Goal: Task Accomplishment & Management: Manage account settings

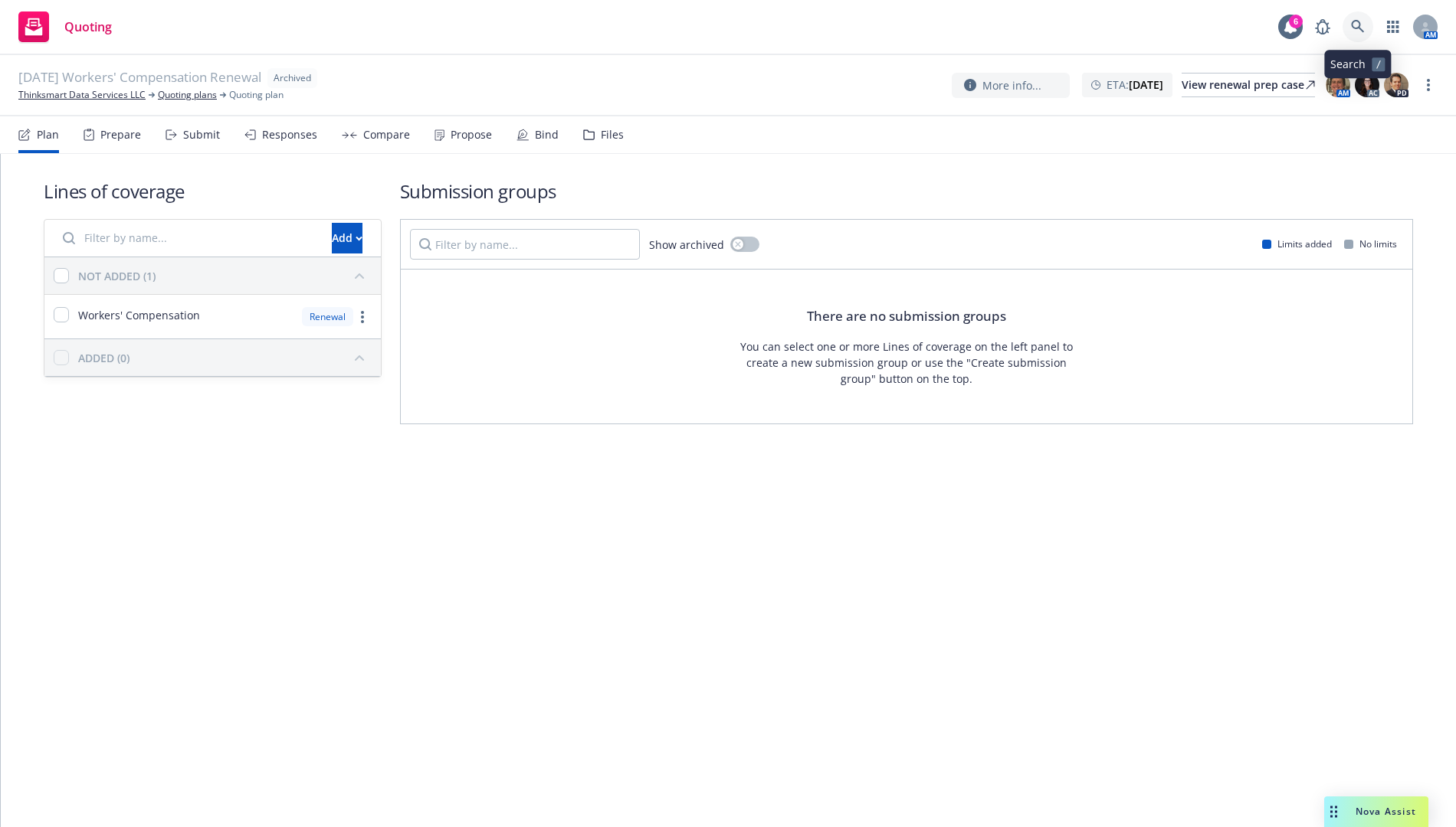
click at [1363, 30] on icon at bounding box center [1358, 27] width 14 height 14
click at [1119, 570] on div "Lines of coverage Add NOT ADDED (1) Workers' Compensation Renewal ADDED (0) Sub…" at bounding box center [728, 491] width 1455 height 674
click at [1362, 36] on link at bounding box center [1358, 27] width 31 height 31
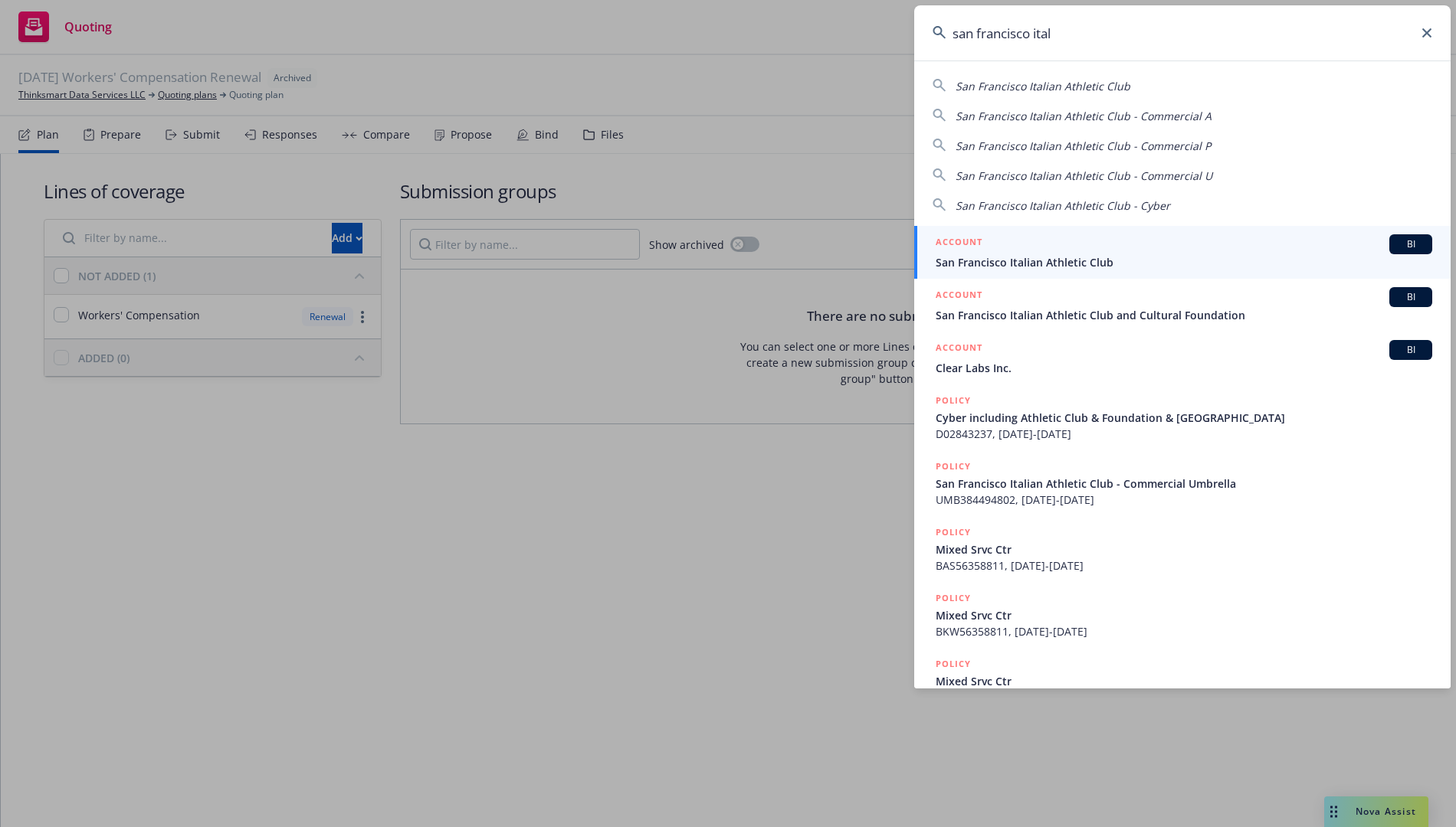
type input "san francisco ital"
click at [1174, 251] on div "ACCOUNT BI" at bounding box center [1184, 244] width 496 height 20
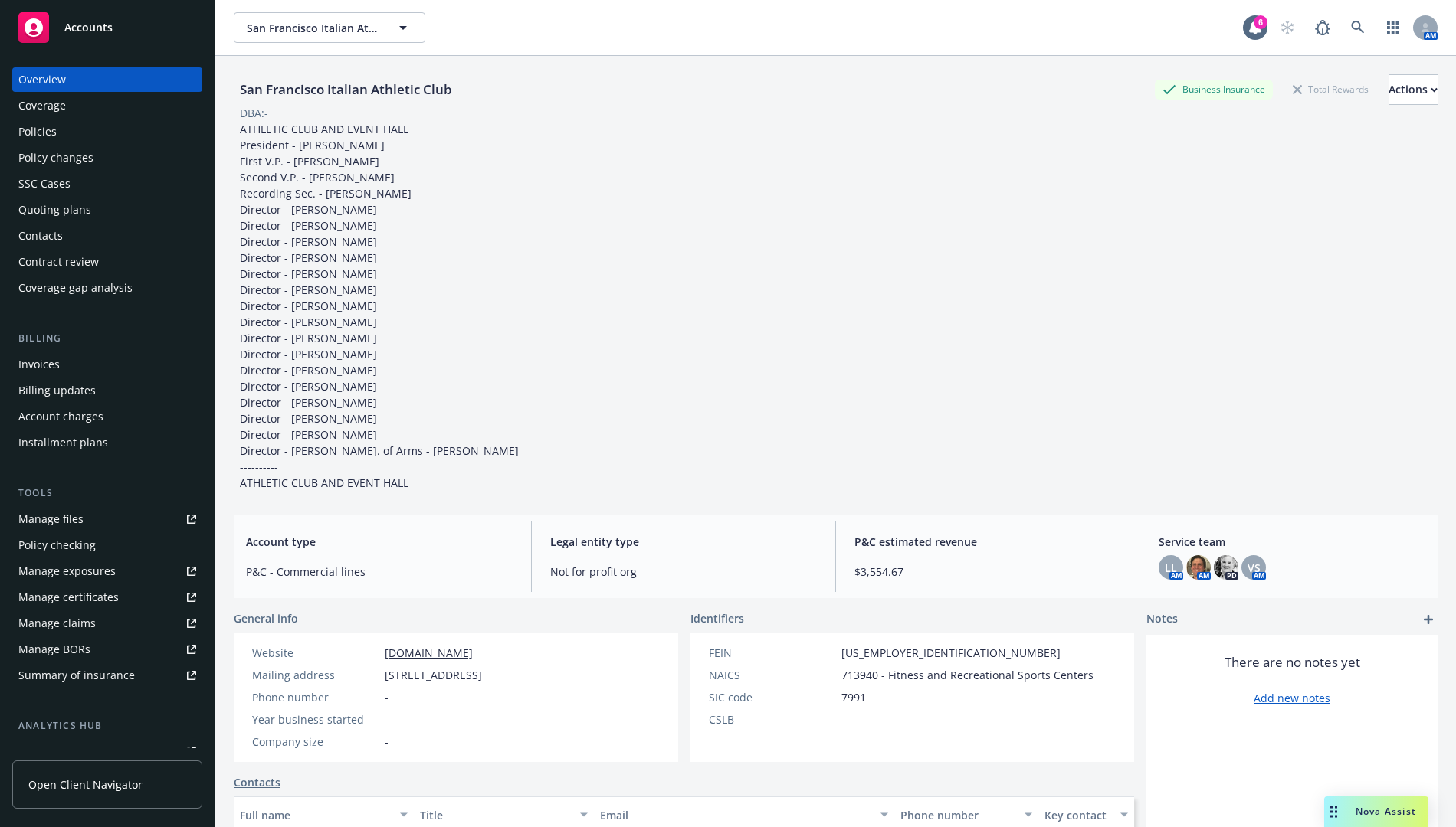
click at [129, 129] on div "Policies" at bounding box center [107, 131] width 178 height 24
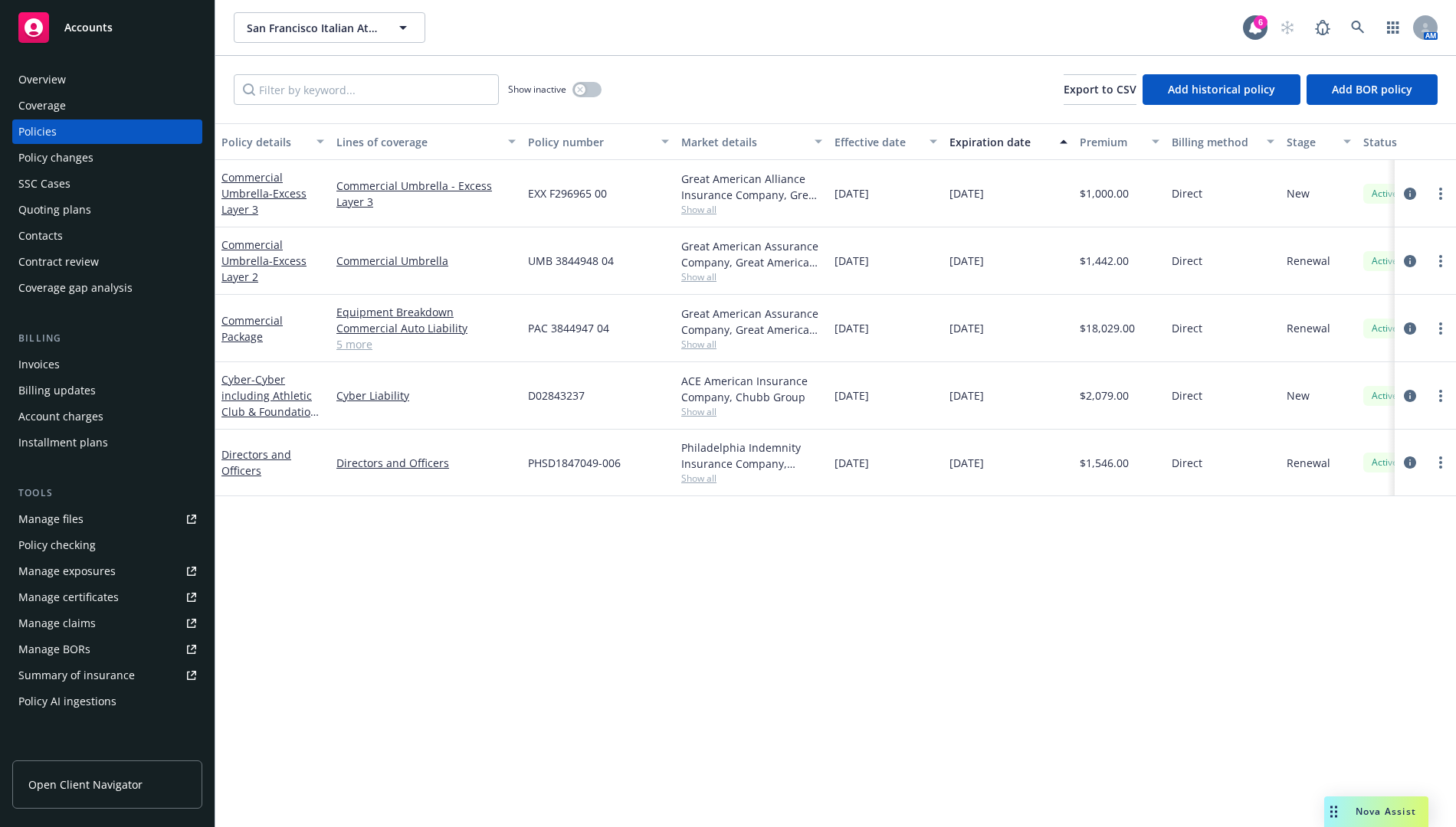
click at [76, 76] on div "Overview" at bounding box center [107, 79] width 178 height 24
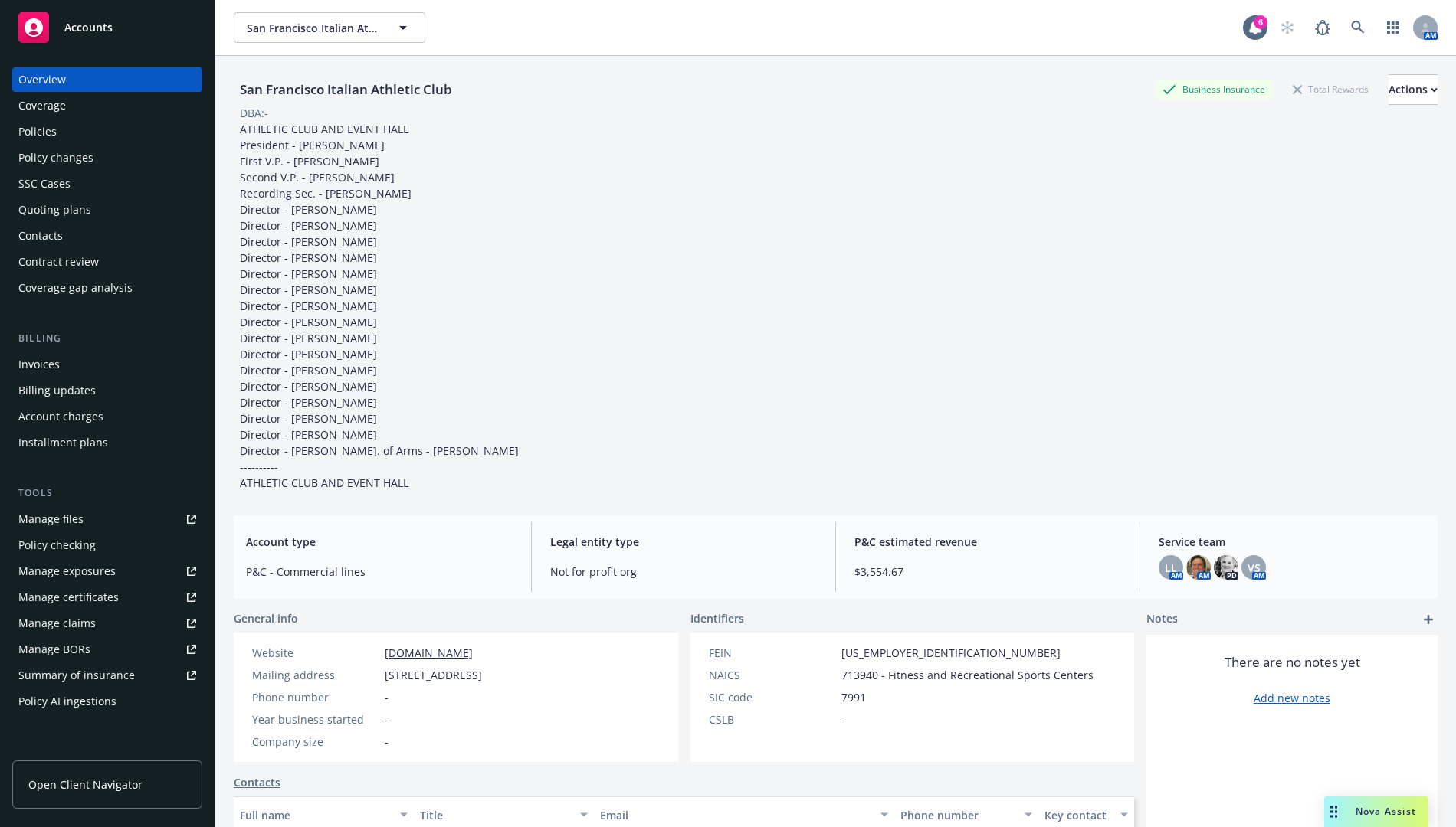
click at [77, 130] on div "Policies" at bounding box center [107, 131] width 178 height 24
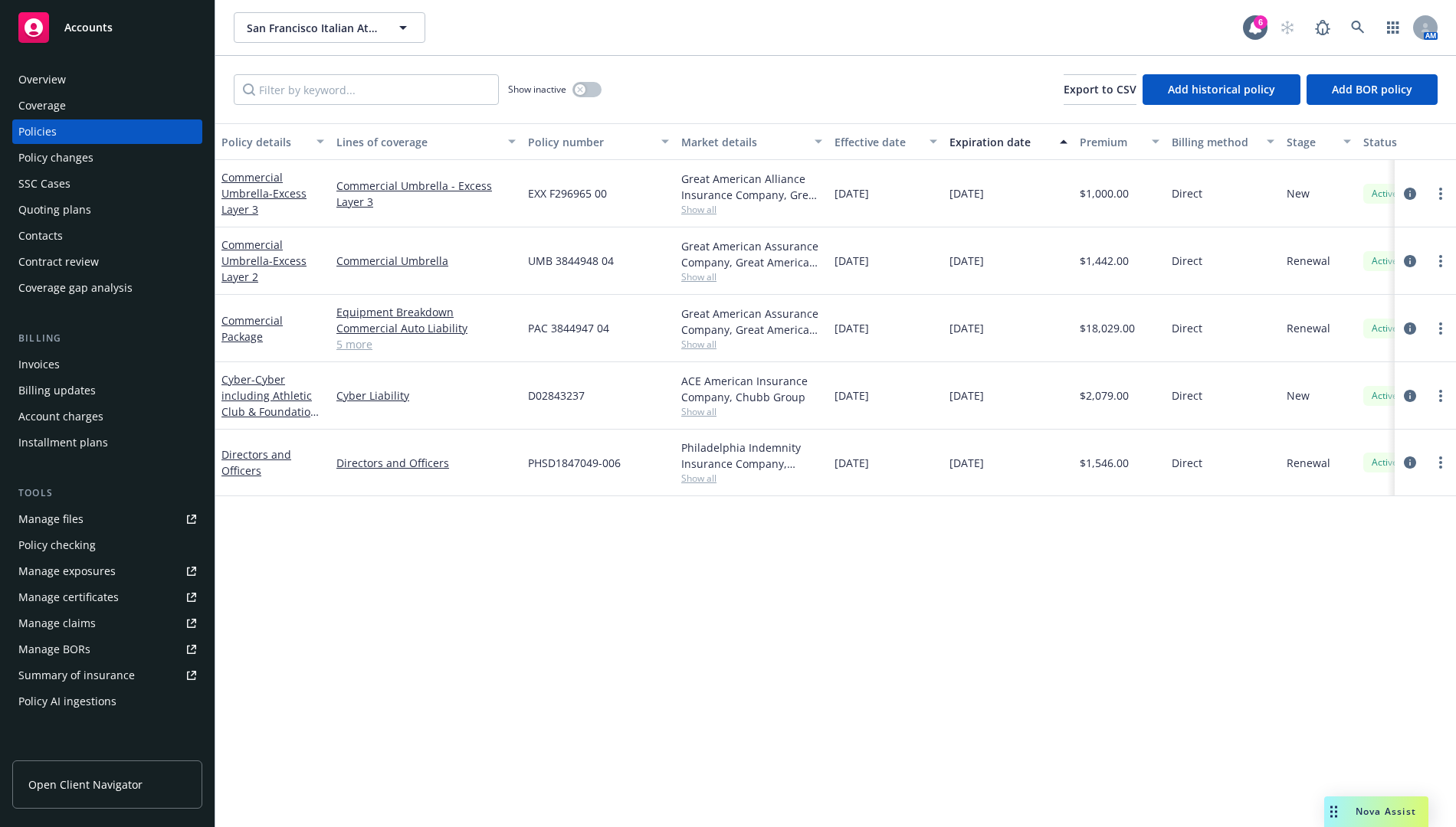
click at [83, 203] on div "Quoting plans" at bounding box center [54, 209] width 72 height 24
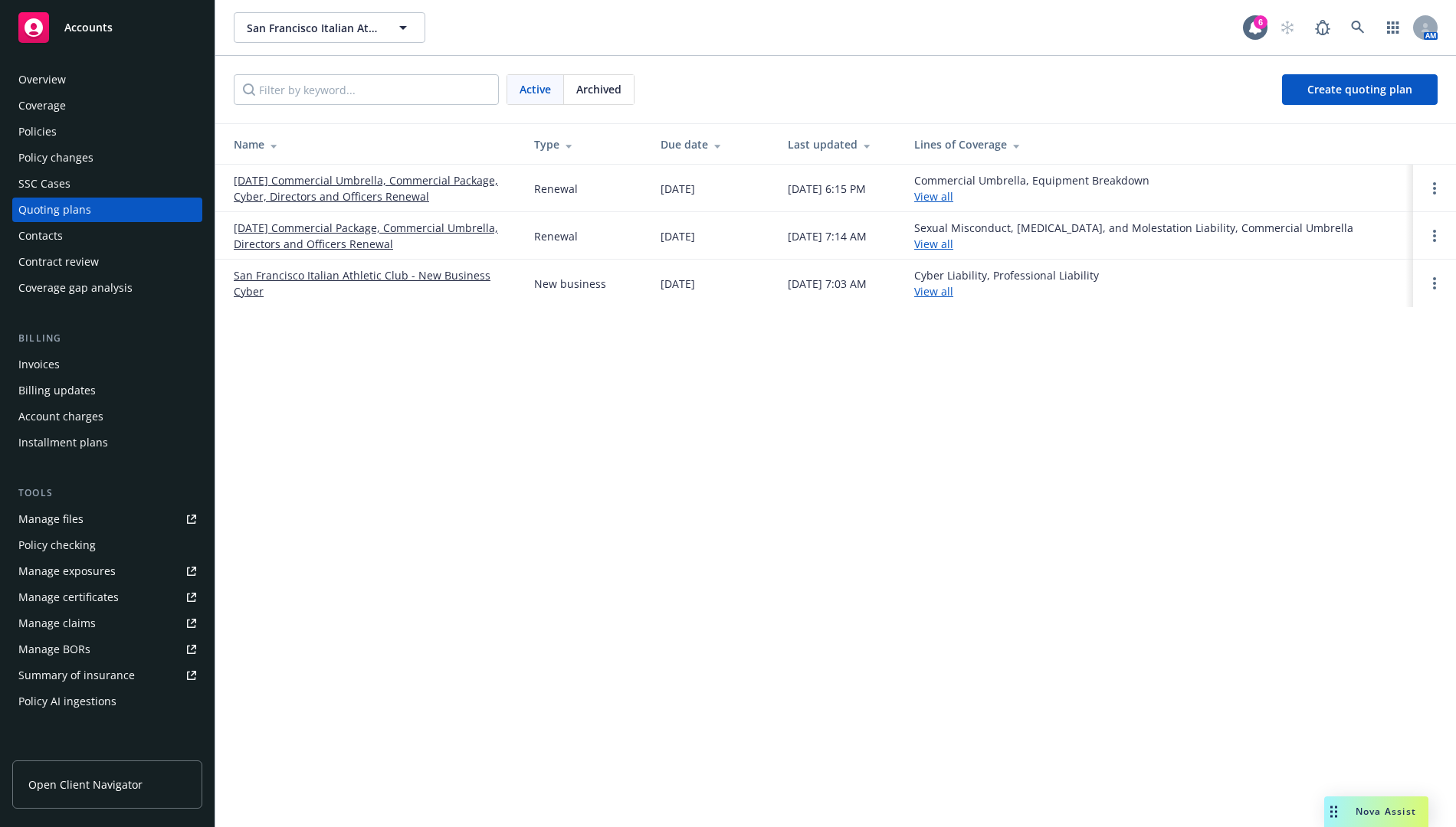
click at [135, 139] on div "Policies" at bounding box center [107, 131] width 178 height 24
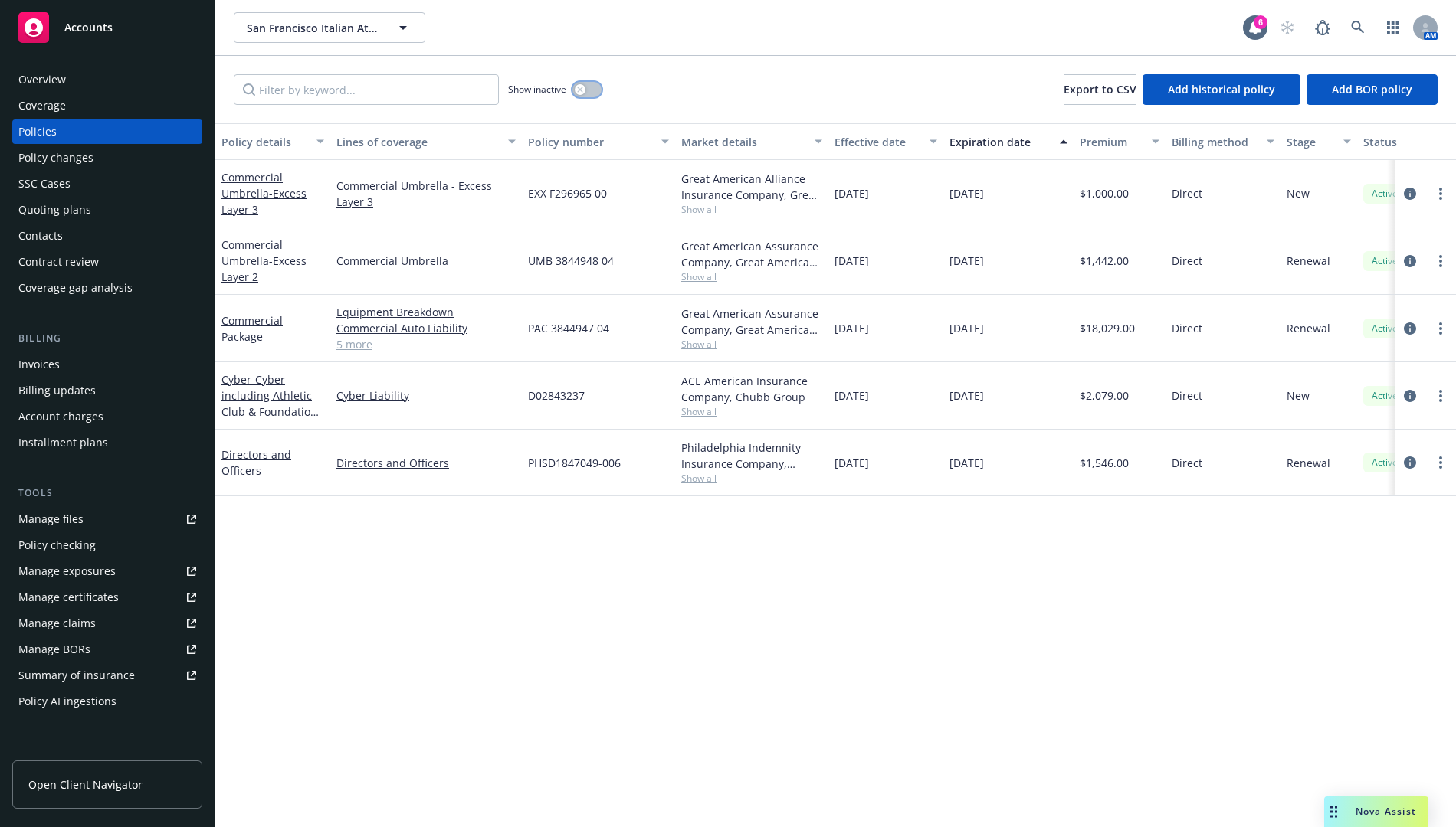
click at [586, 92] on button "button" at bounding box center [587, 90] width 29 height 15
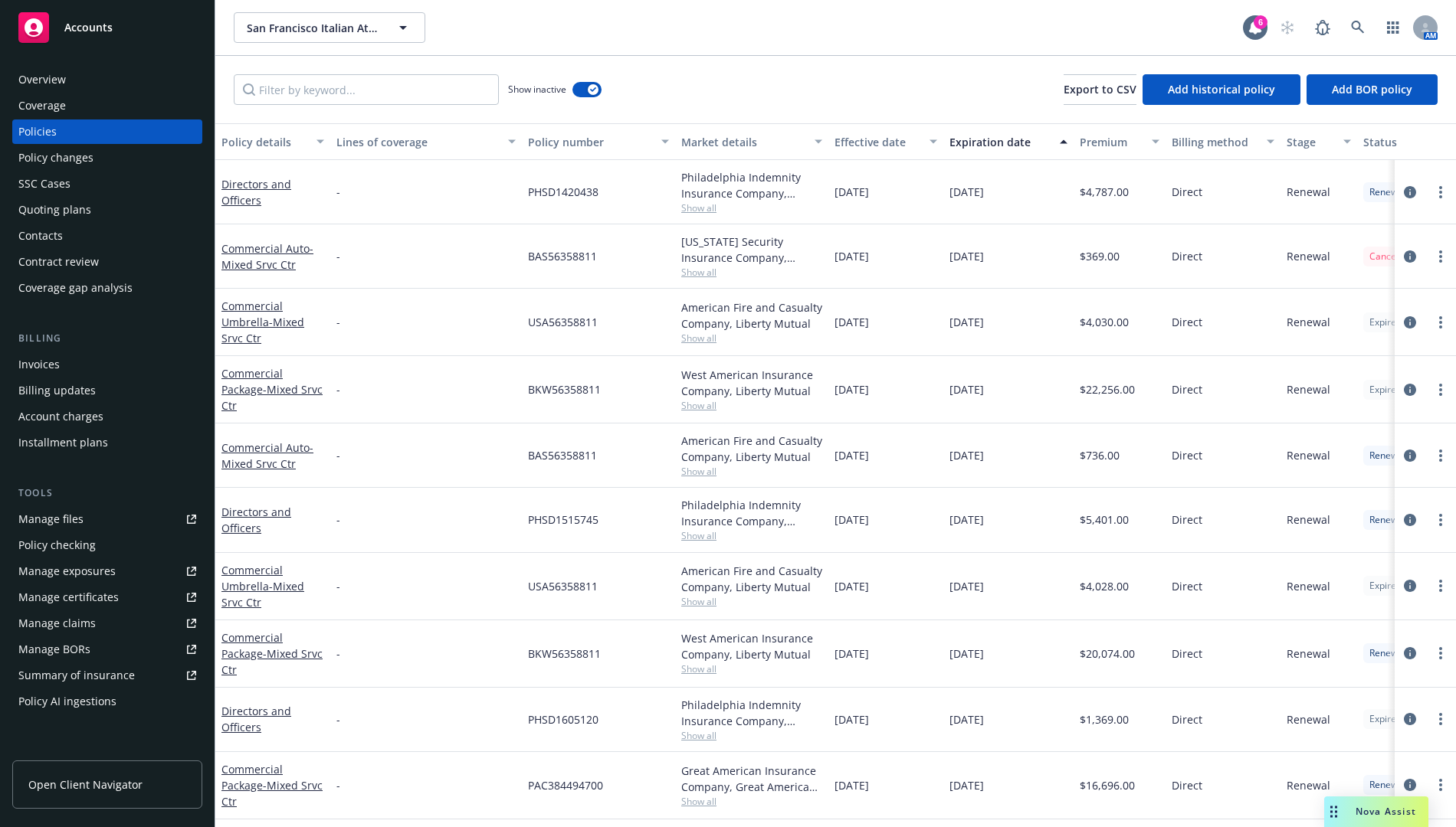
click at [1014, 148] on div "Expiration date" at bounding box center [999, 142] width 101 height 16
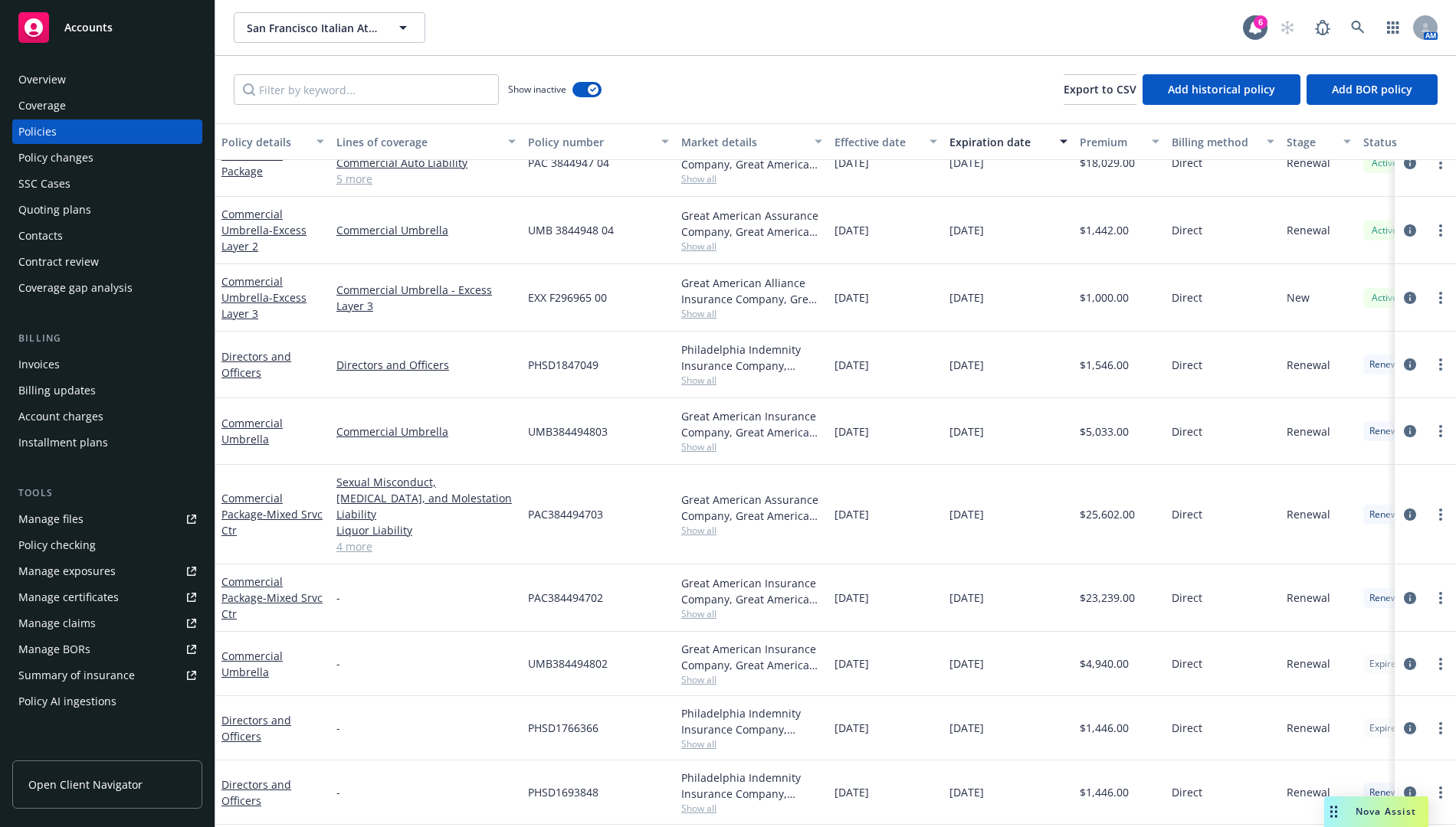
scroll to position [230, 0]
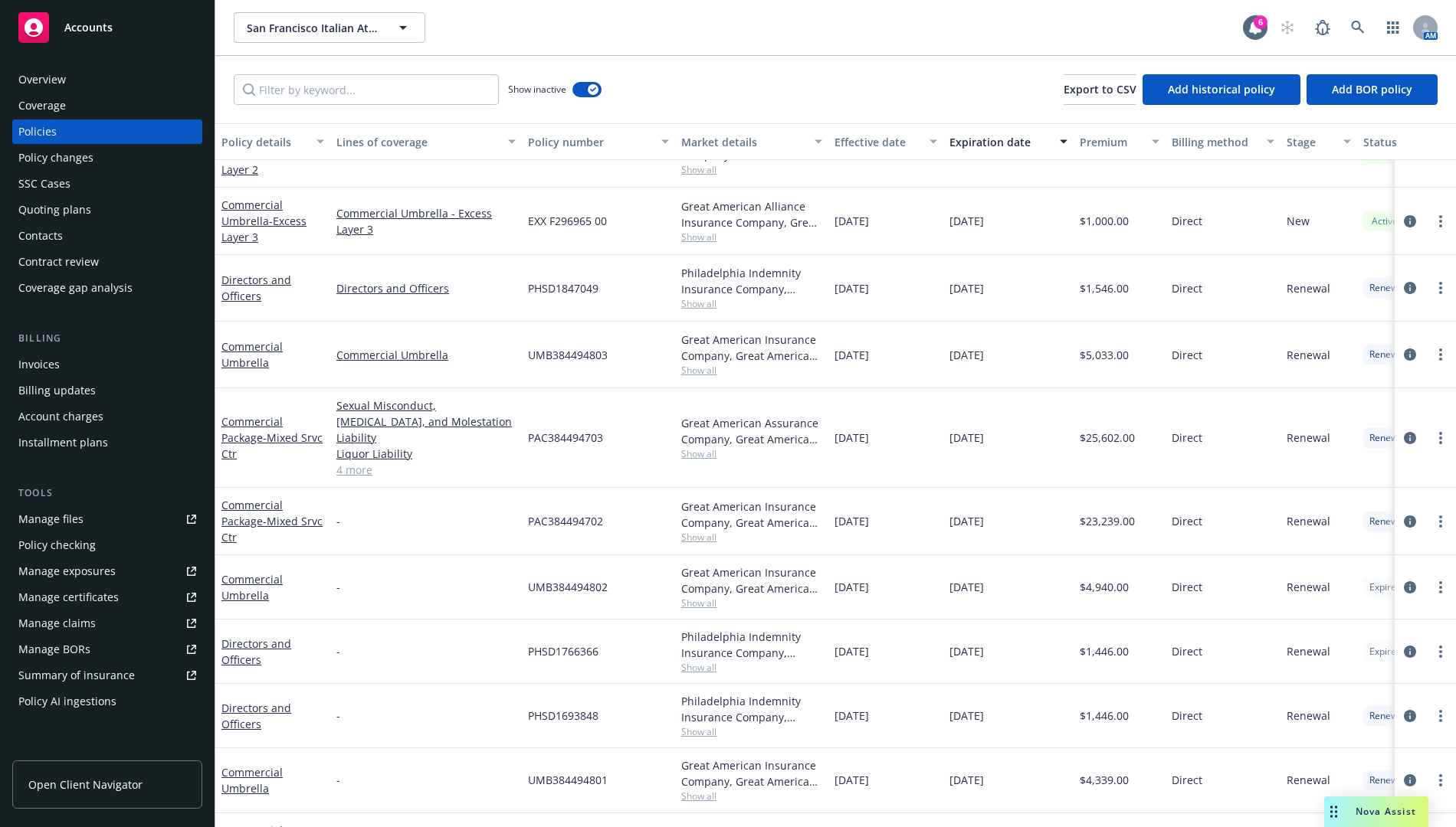
click at [102, 361] on div "Invoices" at bounding box center [107, 364] width 178 height 24
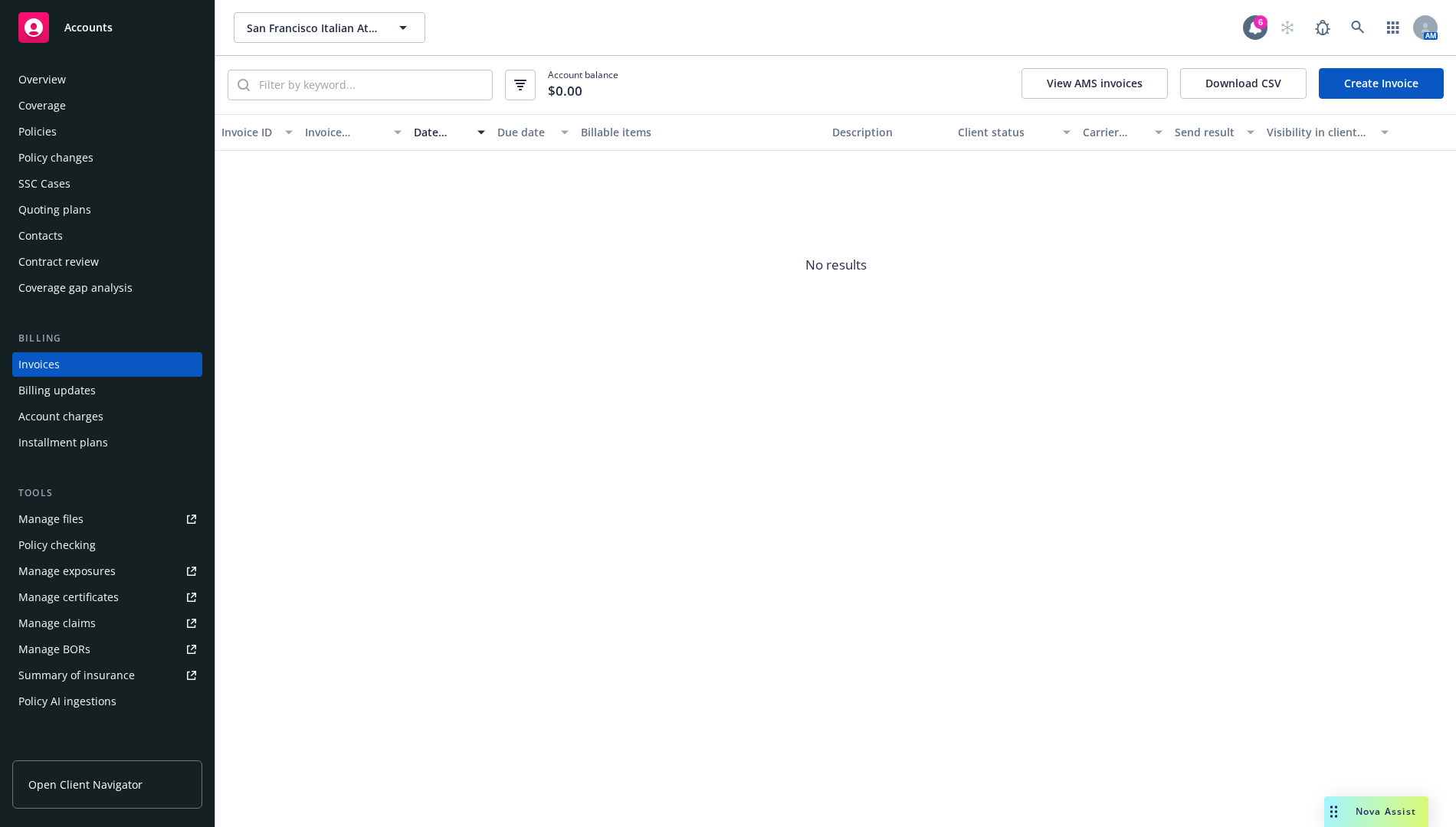
click at [134, 206] on div "Quoting plans" at bounding box center [107, 209] width 178 height 24
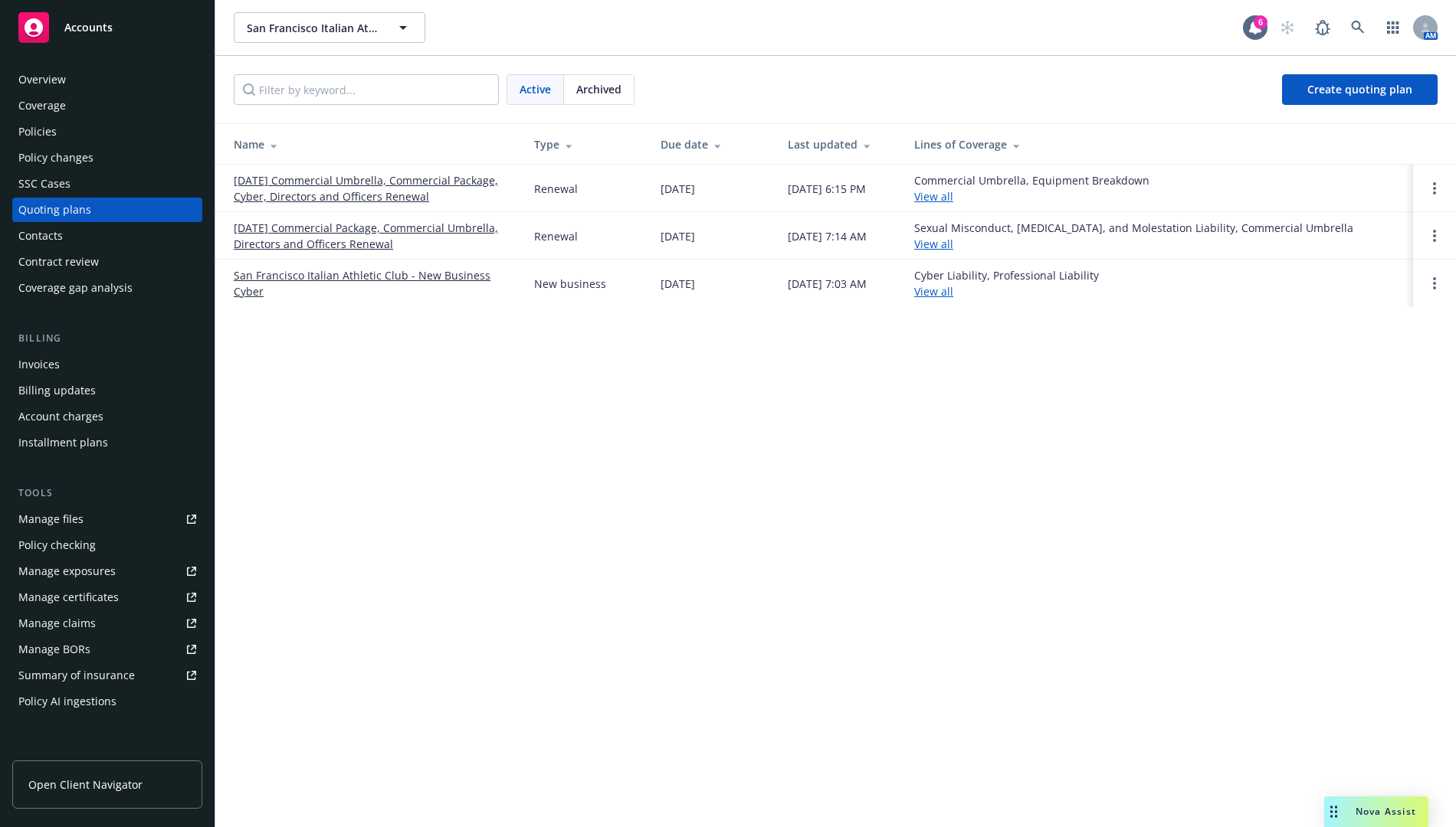
click at [117, 133] on div "Policies" at bounding box center [107, 131] width 178 height 24
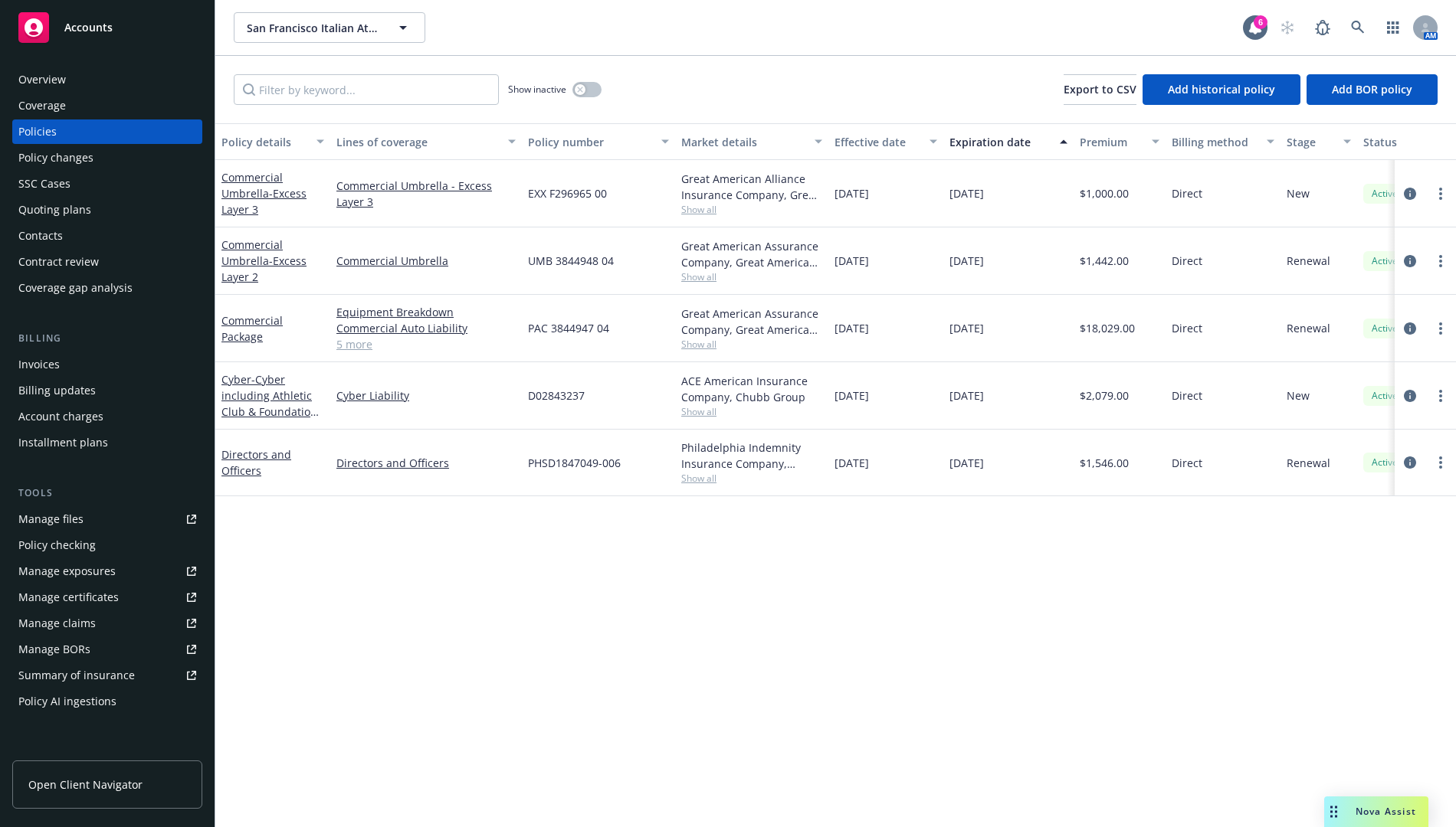
click at [101, 361] on div "Invoices" at bounding box center [107, 364] width 178 height 24
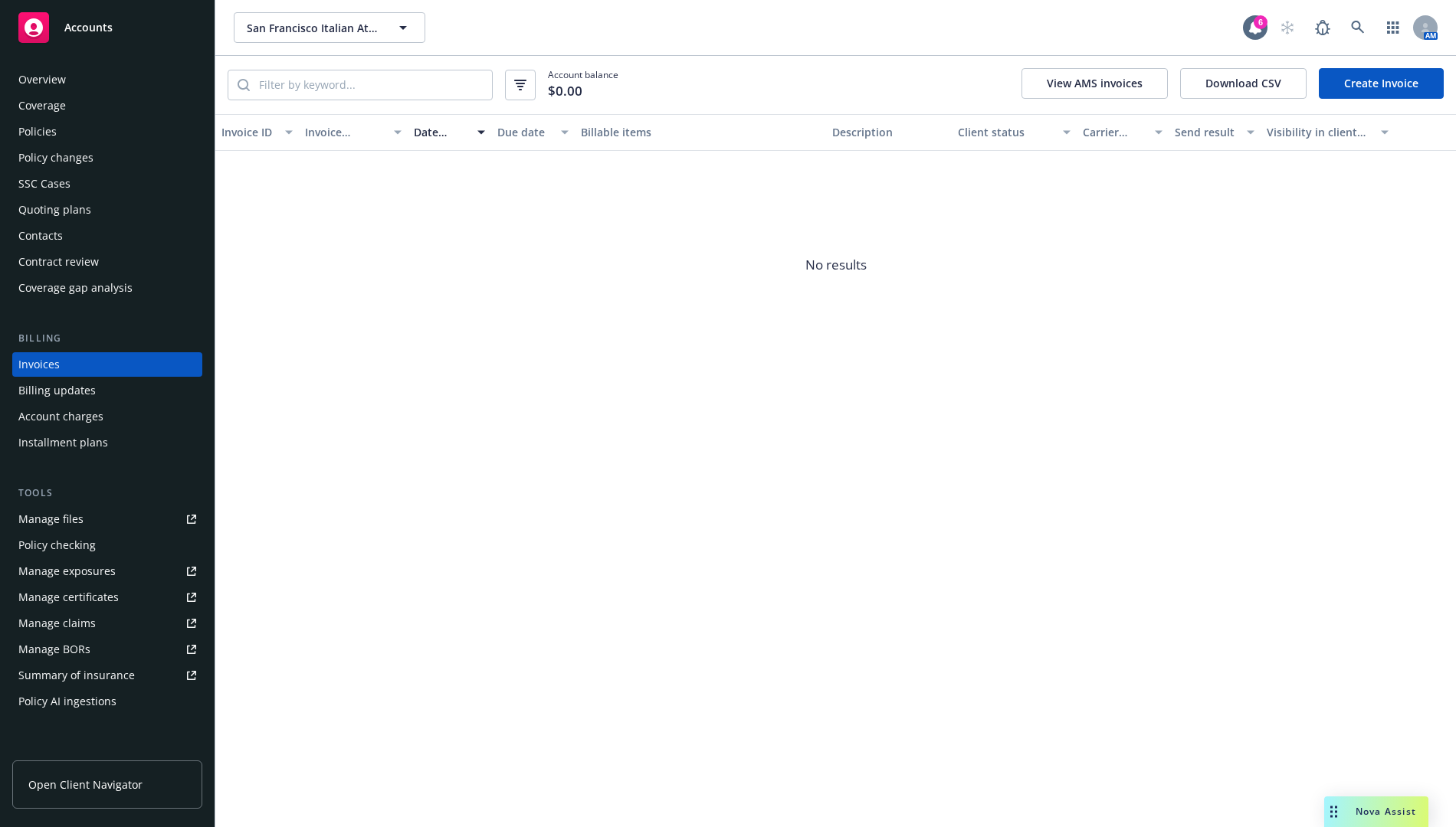
click at [167, 132] on div "Policies" at bounding box center [107, 131] width 178 height 24
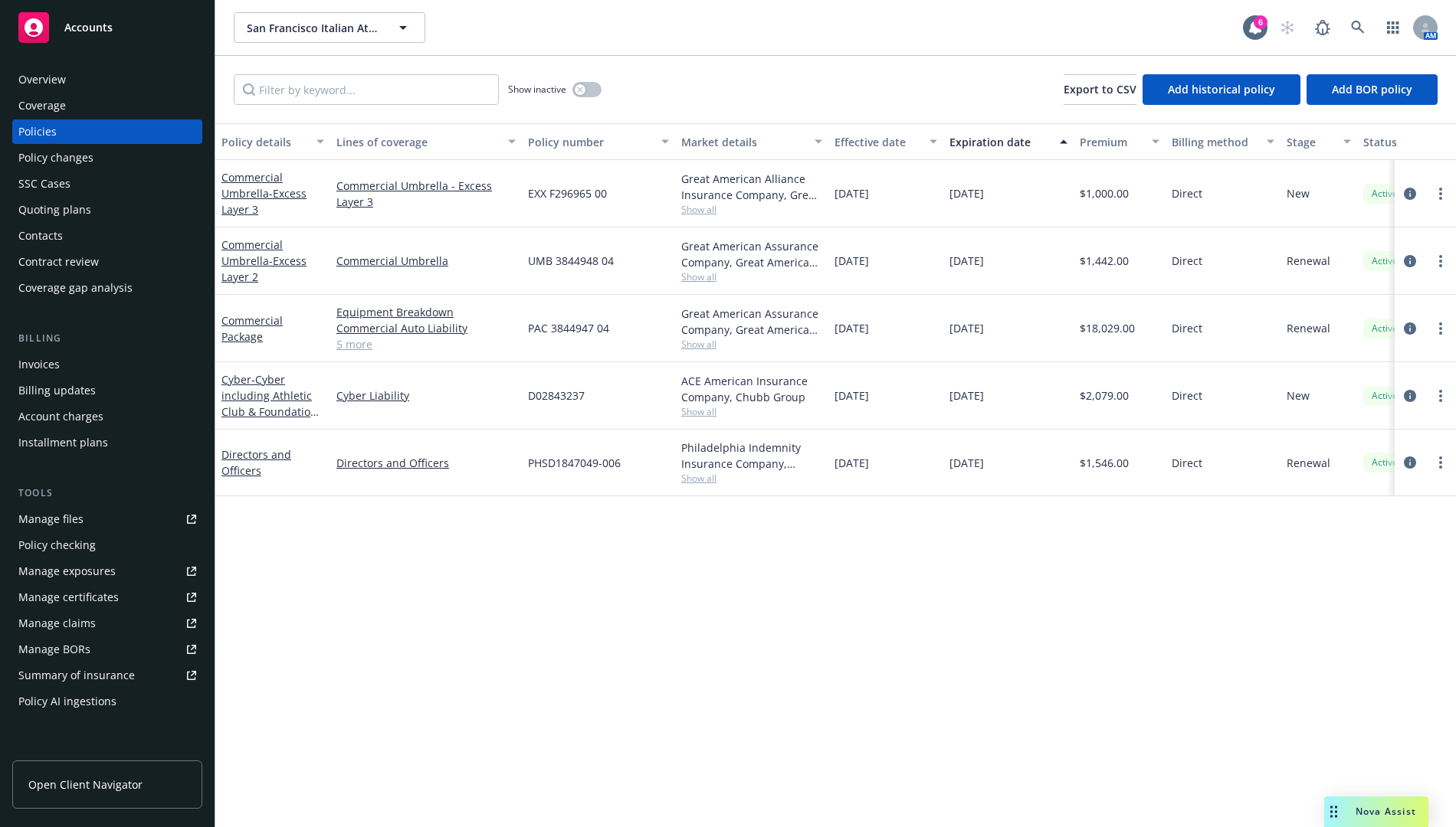
drag, startPoint x: 548, startPoint y: 537, endPoint x: 682, endPoint y: 347, distance: 232.5
click at [548, 537] on div "Policy details Lines of coverage Policy number Market details Effective date Ex…" at bounding box center [835, 475] width 1241 height 703
click at [577, 90] on icon "button" at bounding box center [580, 90] width 6 height 6
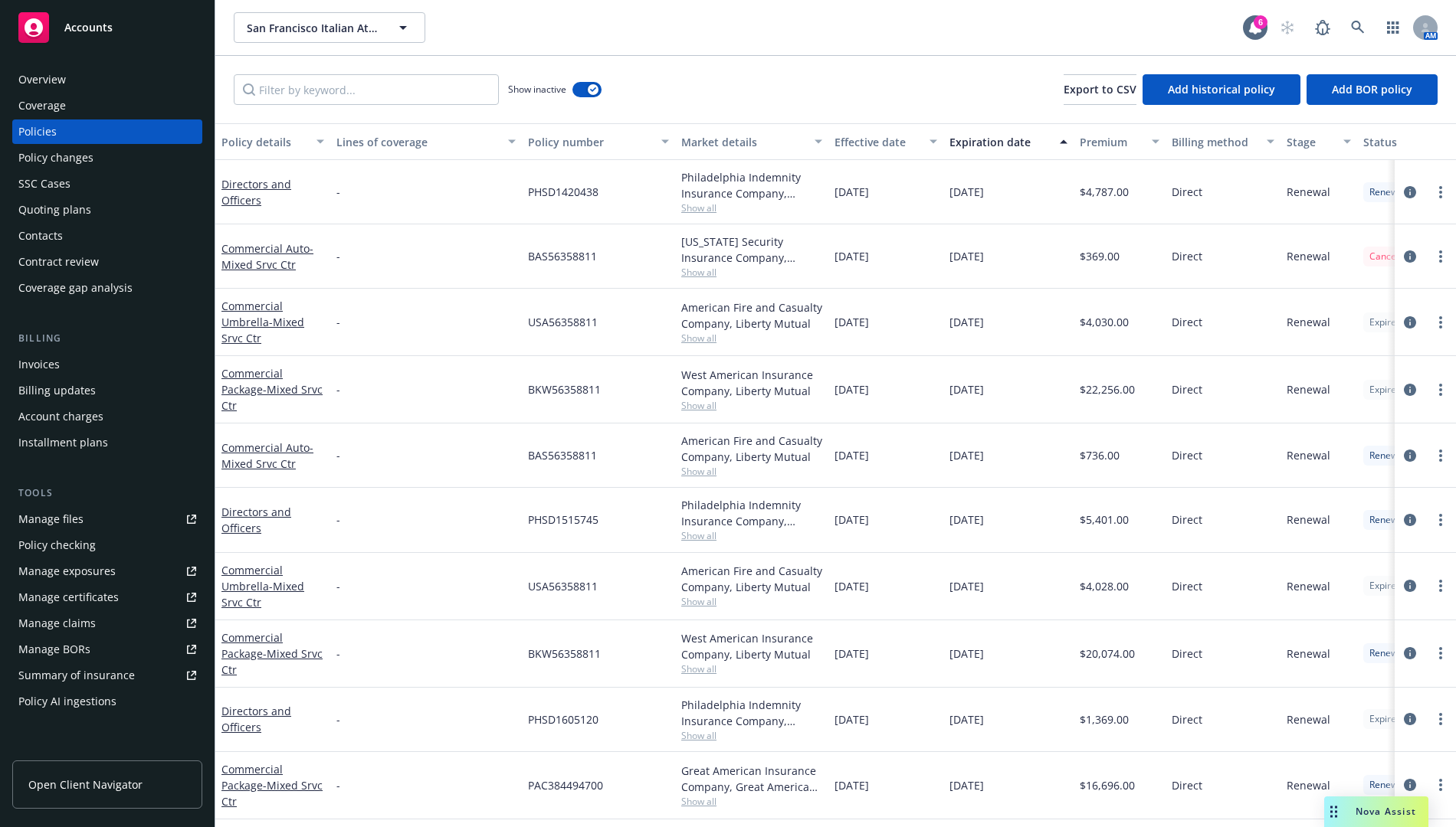
click at [995, 140] on div "Expiration date" at bounding box center [999, 142] width 101 height 16
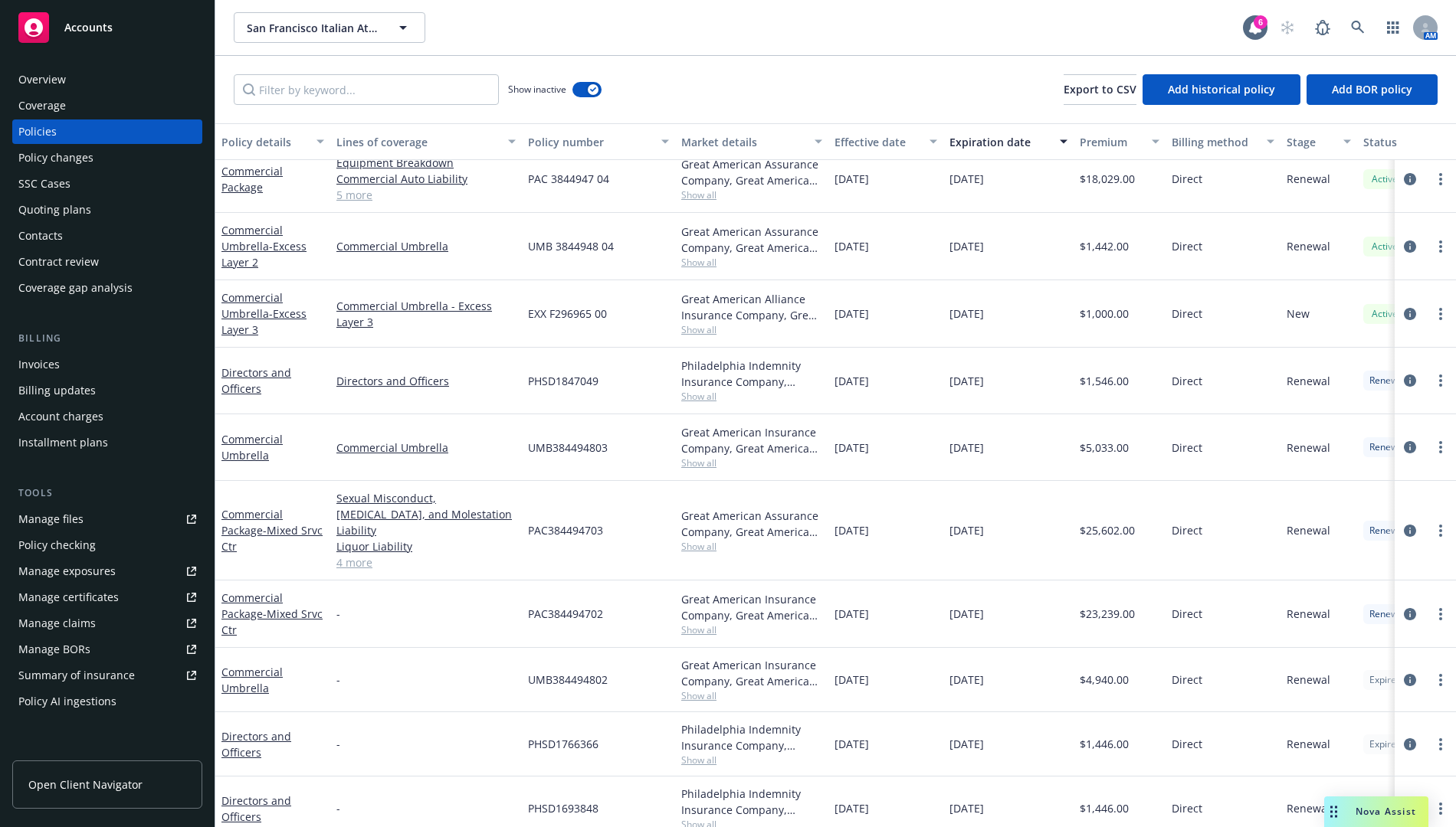
scroll to position [153, 0]
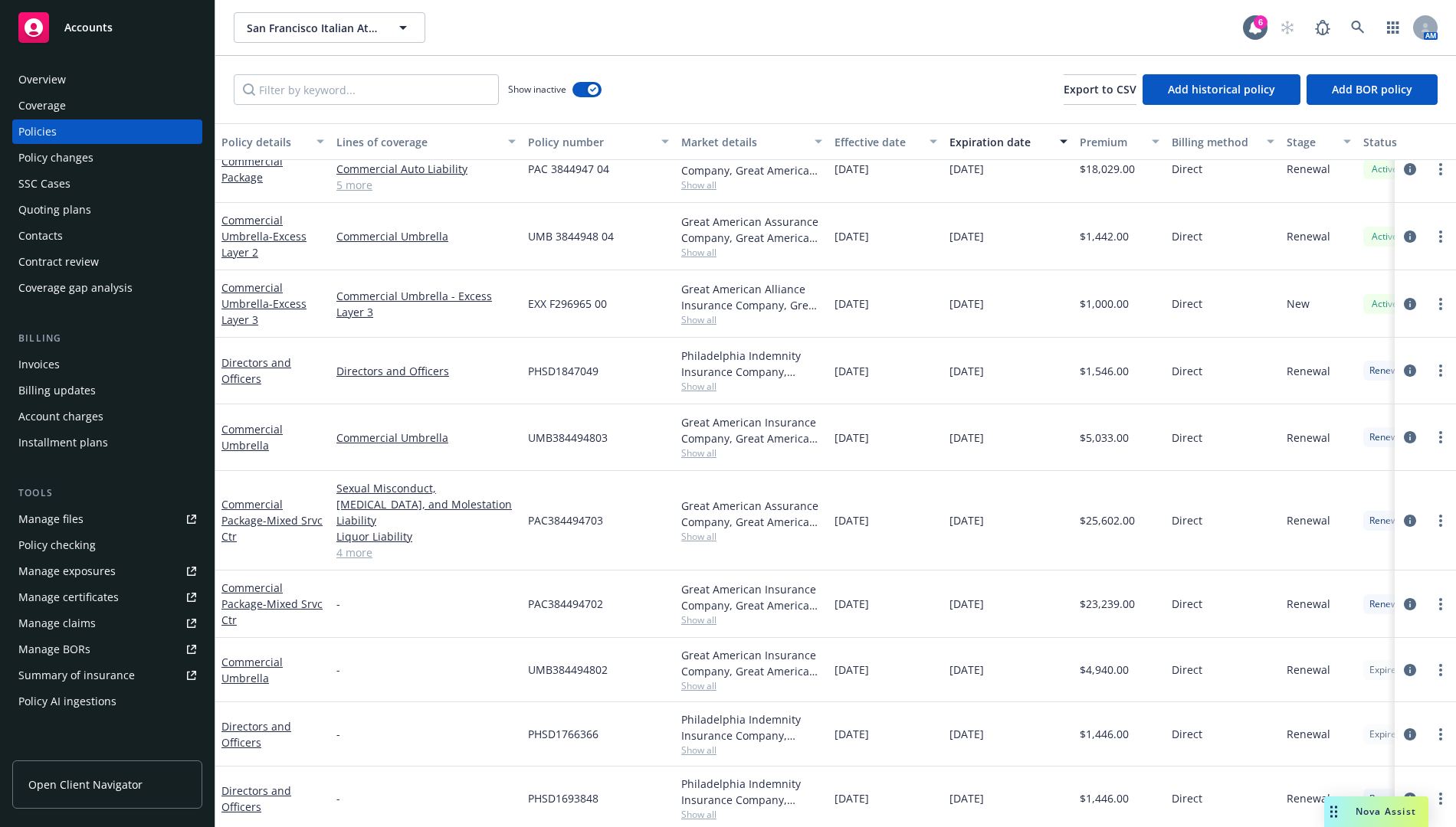
click at [681, 68] on div "Show inactive Export to CSV Add historical policy Add BOR policy" at bounding box center [835, 90] width 1241 height 68
drag, startPoint x: 1454, startPoint y: 89, endPoint x: 1424, endPoint y: 92, distance: 30.1
click at [1424, 92] on div "Show inactive Export to CSV Add historical policy Add BOR policy" at bounding box center [835, 90] width 1241 height 68
click at [1355, 23] on icon at bounding box center [1358, 27] width 14 height 14
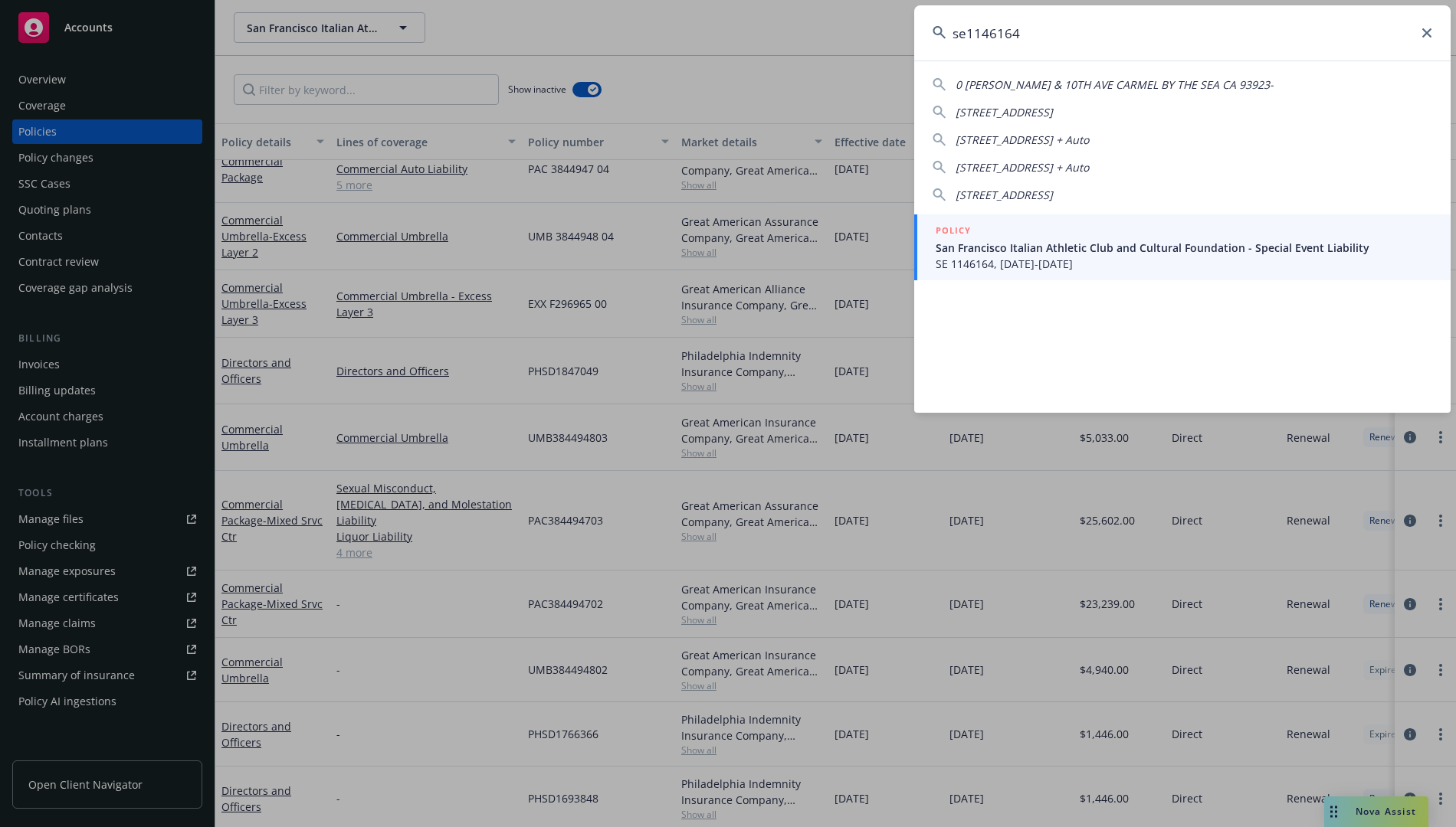
type input "se1146164"
click at [1192, 254] on span "San Francisco Italian Athletic Club and Cultural Foundation - Special Event Lia…" at bounding box center [1184, 247] width 496 height 16
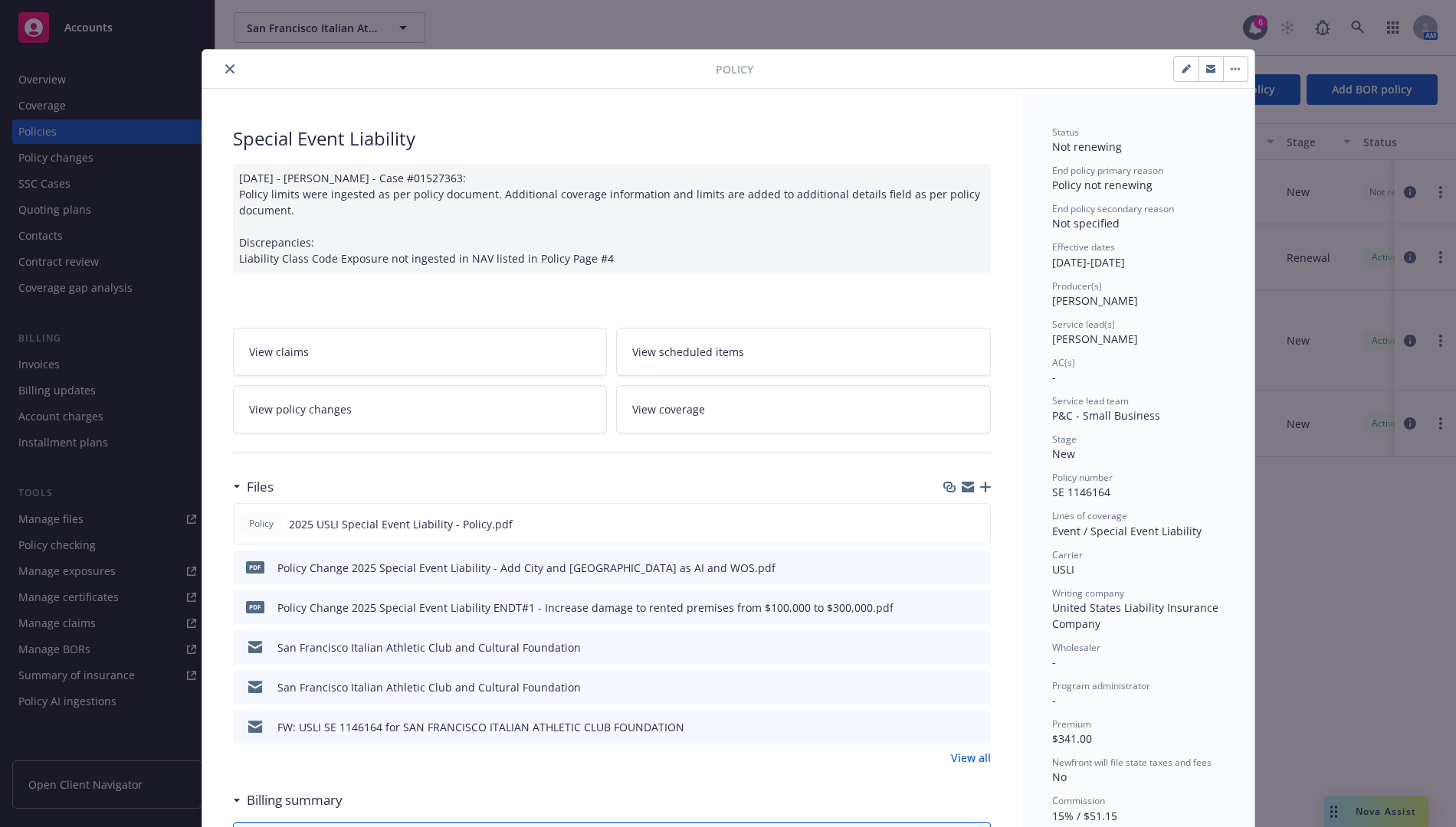
click at [225, 69] on icon "close" at bounding box center [230, 69] width 10 height 10
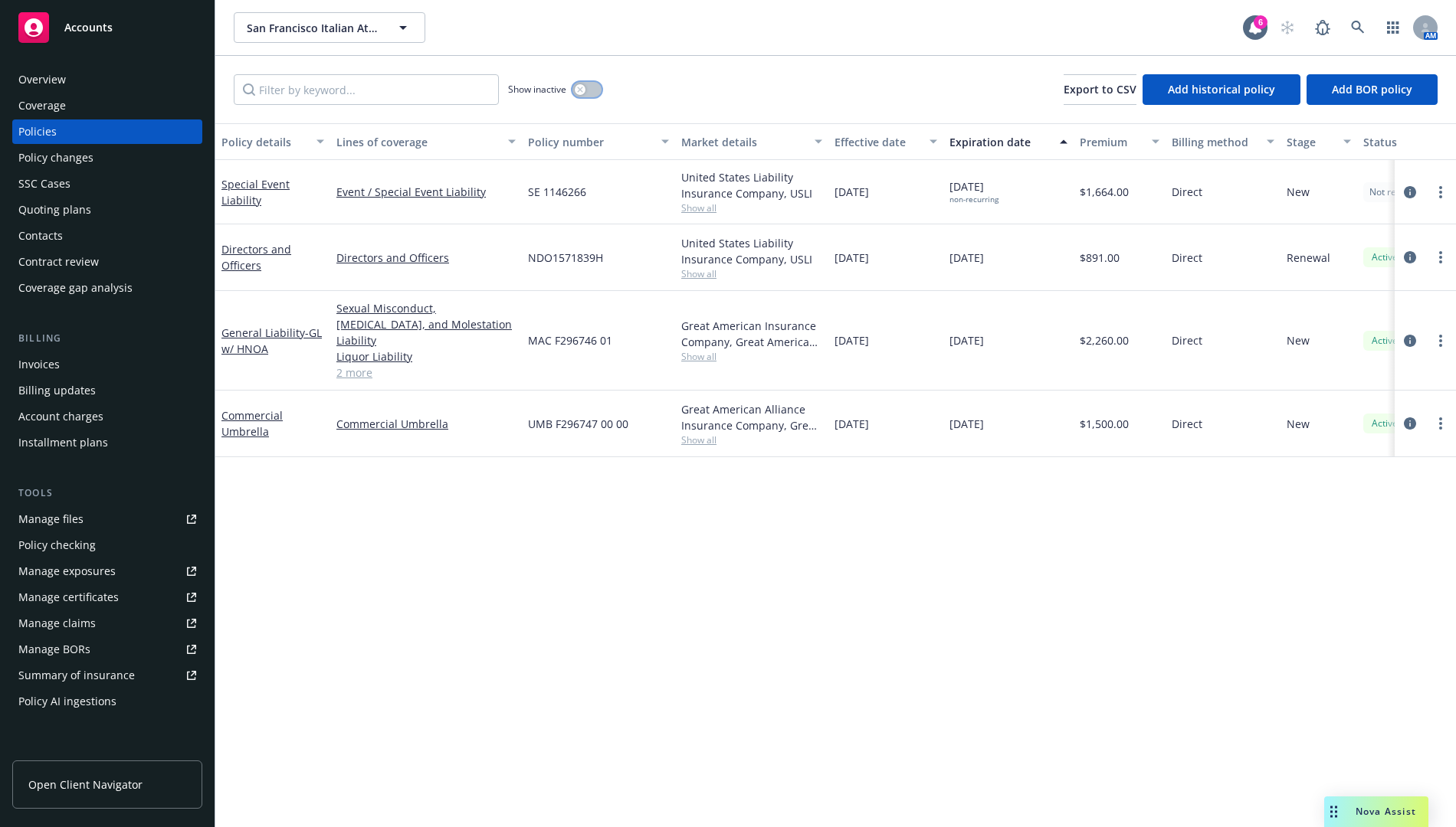
click at [593, 86] on button "button" at bounding box center [587, 90] width 29 height 15
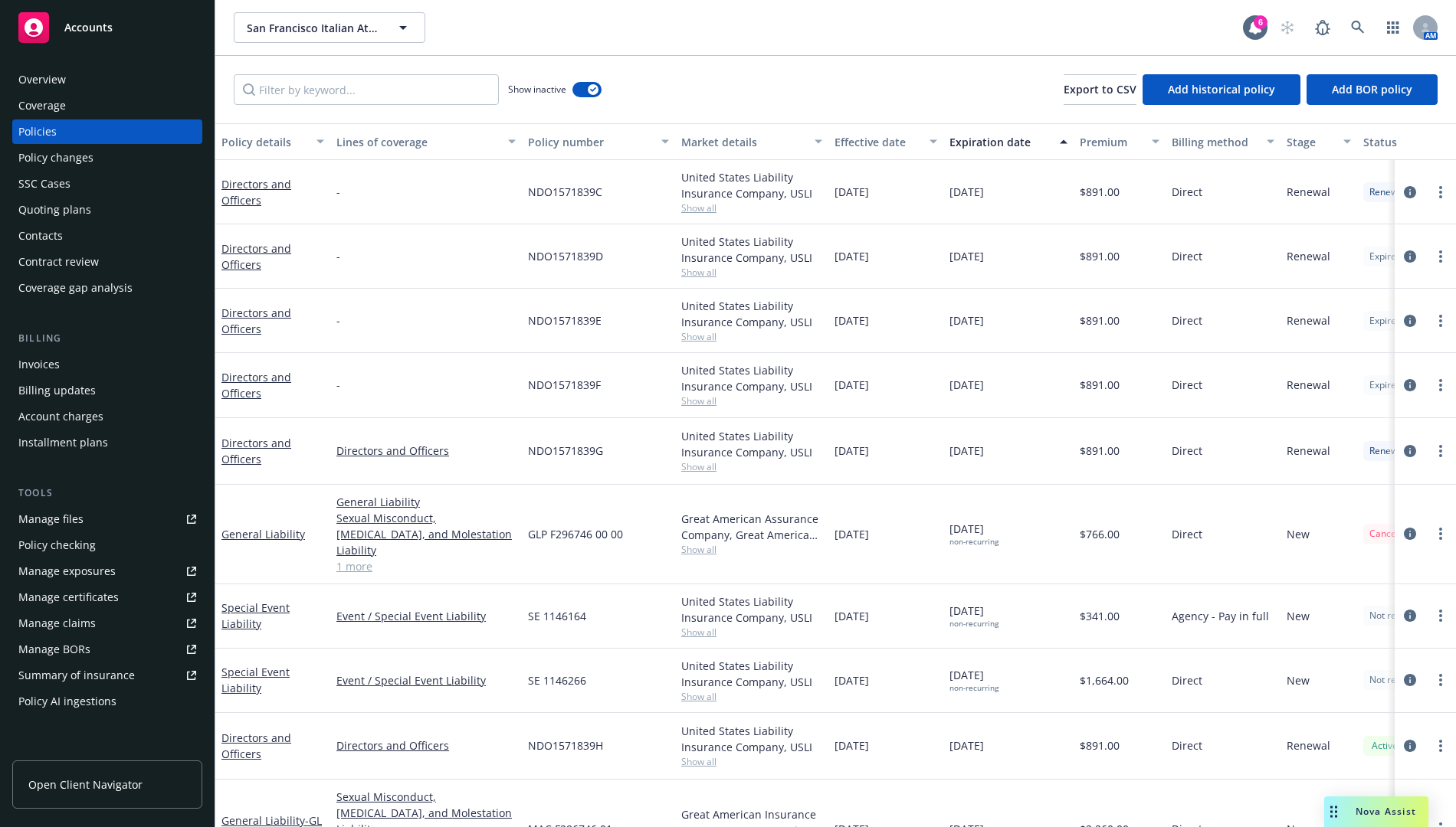
click at [1014, 139] on div "Expiration date" at bounding box center [999, 142] width 101 height 16
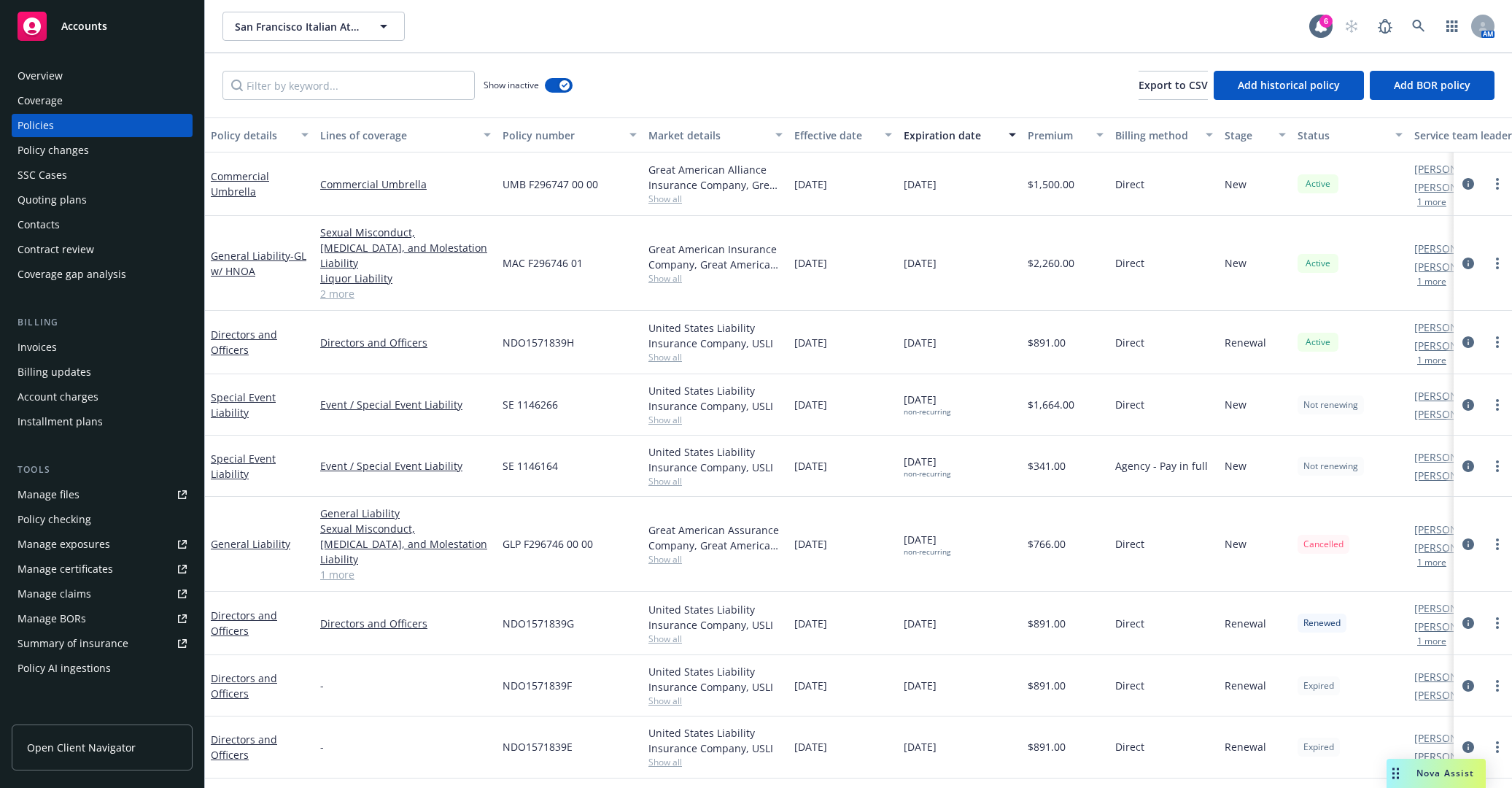
click at [68, 341] on div "Invoices" at bounding box center [102, 347] width 169 height 23
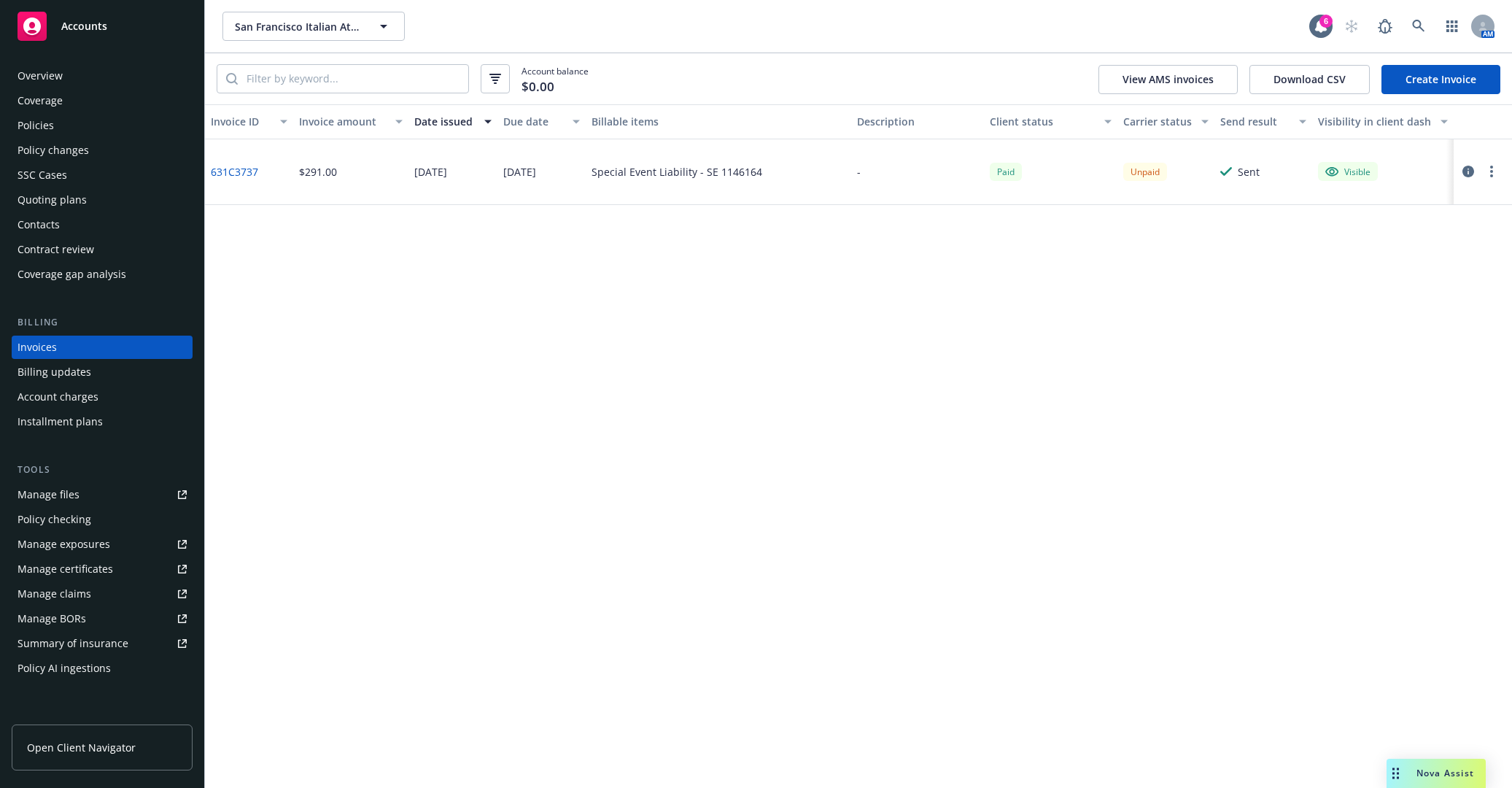
click at [131, 62] on div "Overview Coverage Policies Policy changes SSC Cases Quoting plans Contacts Cont…" at bounding box center [102, 417] width 204 height 741
click at [131, 73] on div "Overview" at bounding box center [102, 75] width 169 height 23
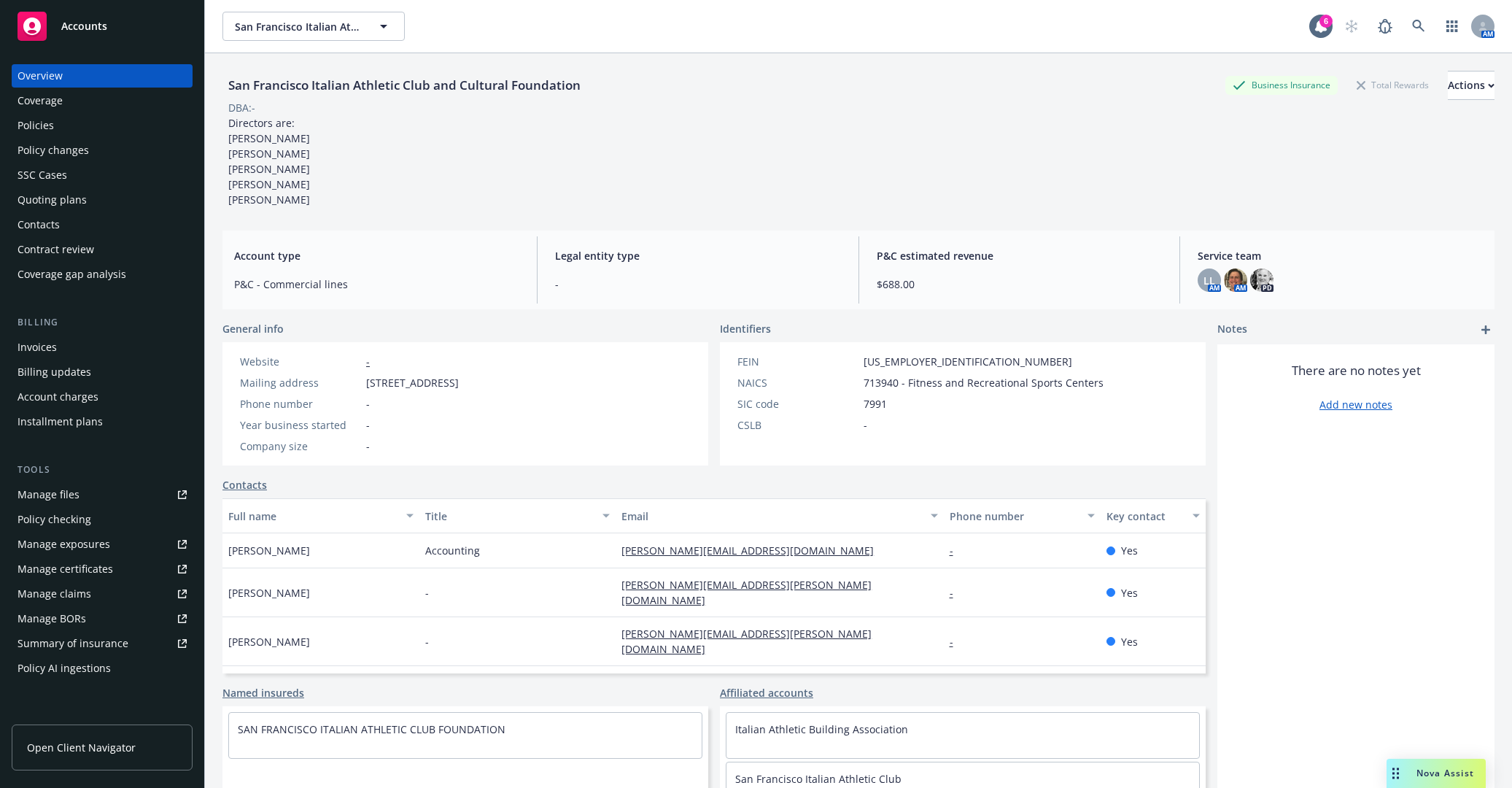
click at [94, 345] on div "Invoices" at bounding box center [102, 347] width 169 height 23
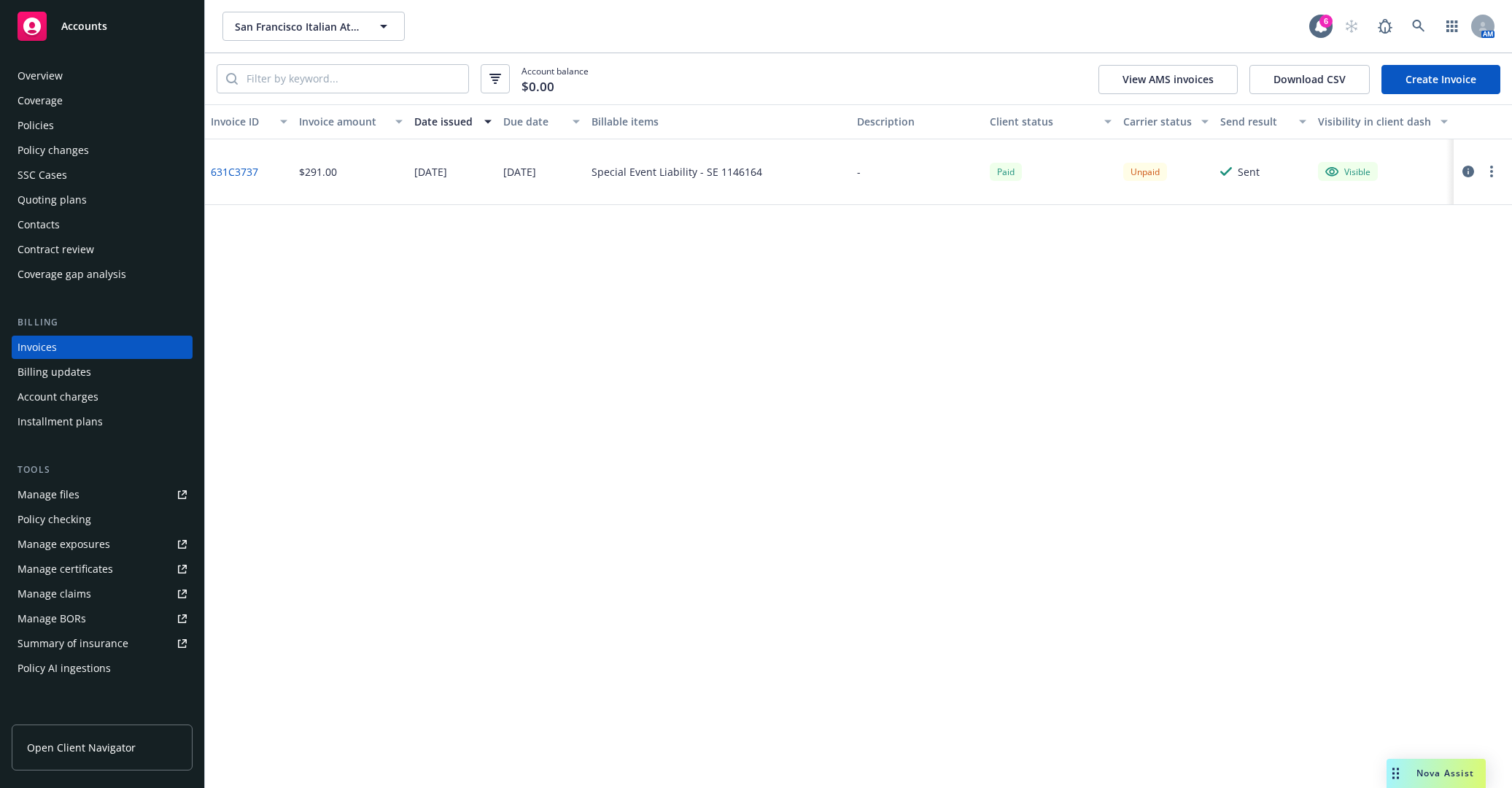
click at [117, 115] on div "Policies" at bounding box center [102, 125] width 169 height 23
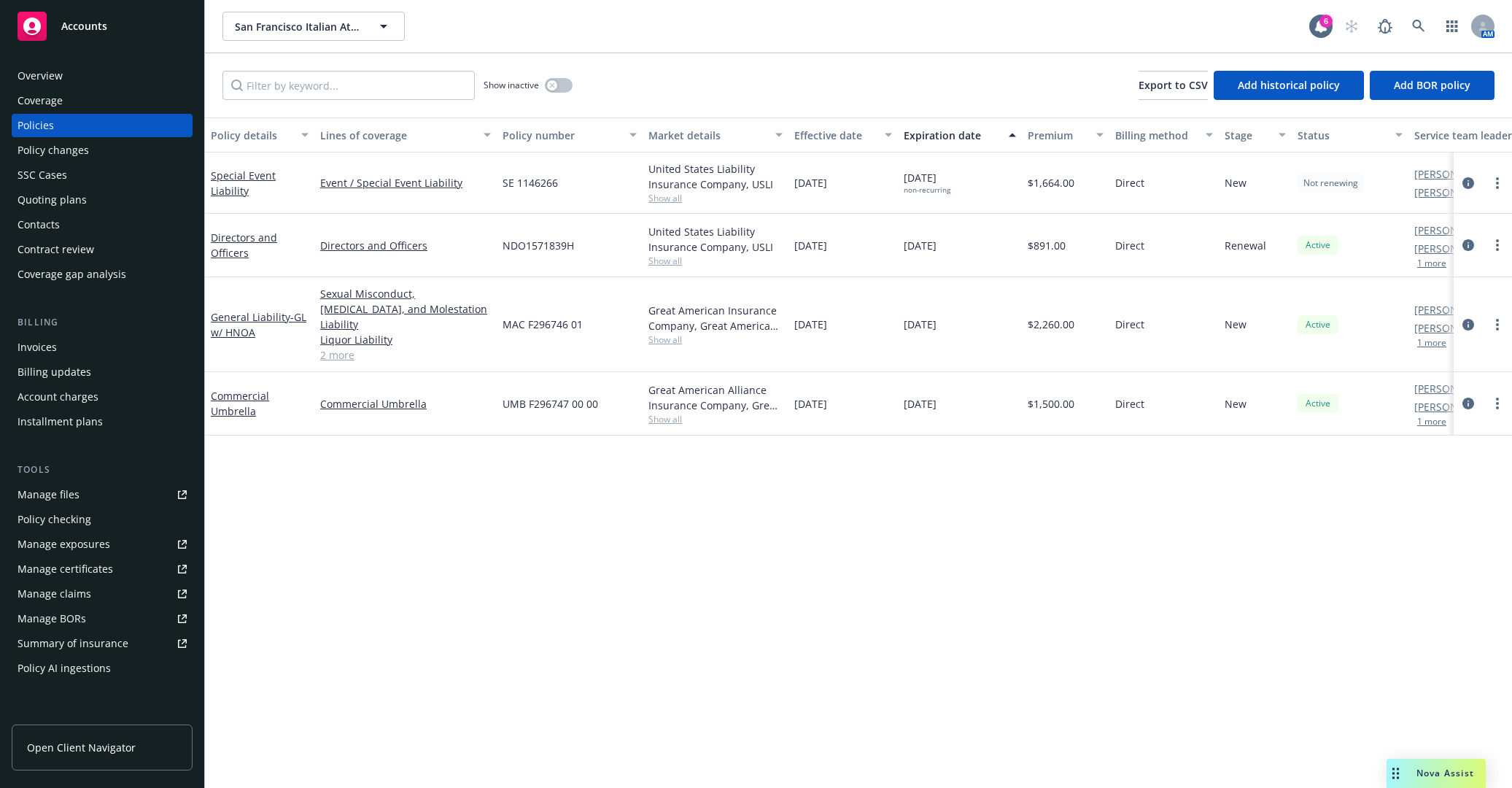
click at [787, 550] on div "Policy details Lines of coverage Policy number Market details Effective date Ex…" at bounding box center [858, 452] width 1307 height 670
click at [551, 79] on button "button" at bounding box center [559, 86] width 28 height 15
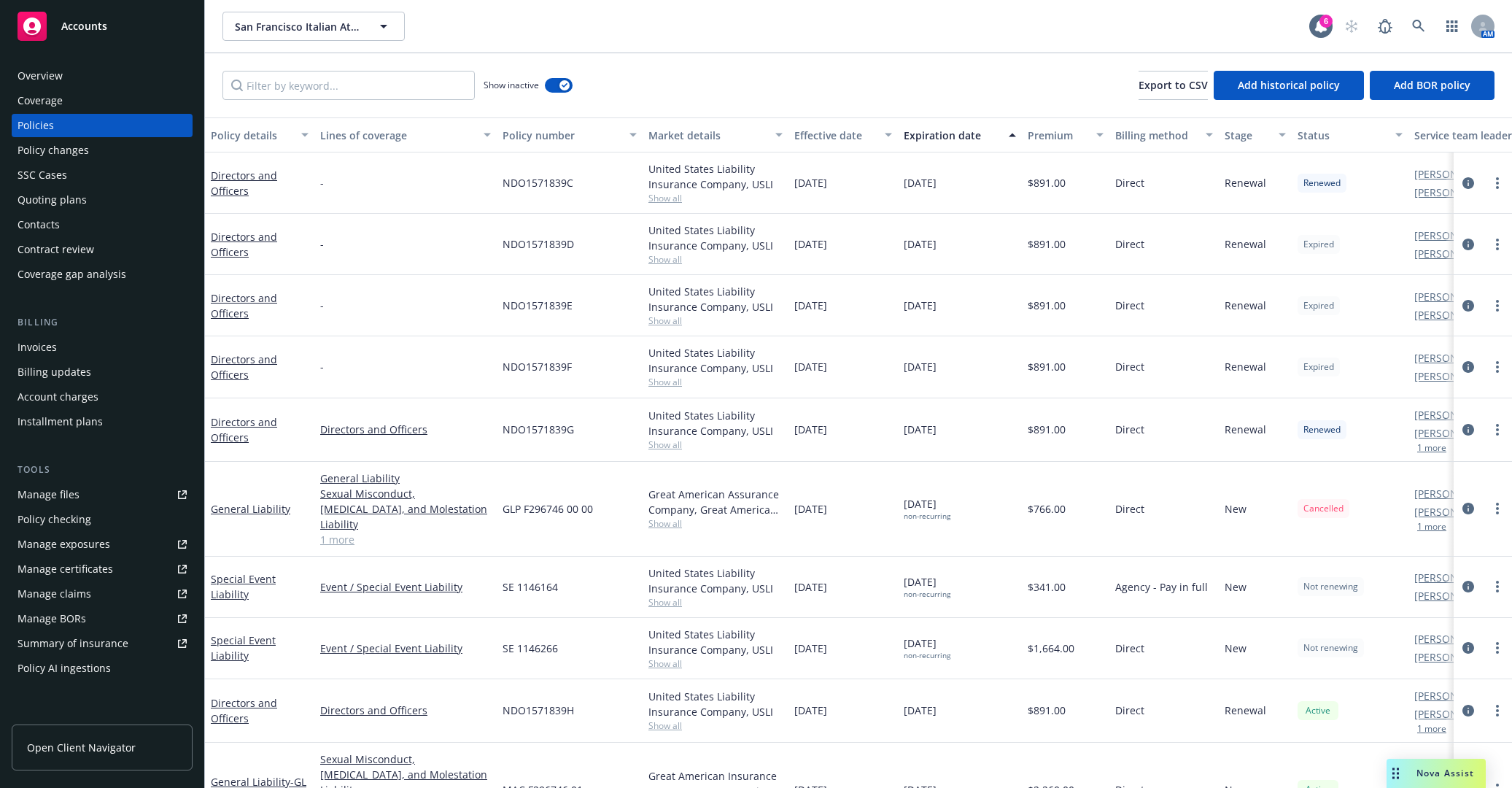
click at [1059, 48] on div "San Francisco Italian Athletic Club and Cultural Foundation San Francisco Itali…" at bounding box center [858, 26] width 1307 height 52
drag, startPoint x: 494, startPoint y: 572, endPoint x: 557, endPoint y: 575, distance: 63.1
click at [557, 575] on div "Special Event Liability Event / Special Event Liability SE 1146164 United State…" at bounding box center [909, 588] width 1408 height 62
click at [599, 573] on div "SE 1146164" at bounding box center [570, 588] width 146 height 62
drag, startPoint x: 1070, startPoint y: 571, endPoint x: 1020, endPoint y: 576, distance: 50.2
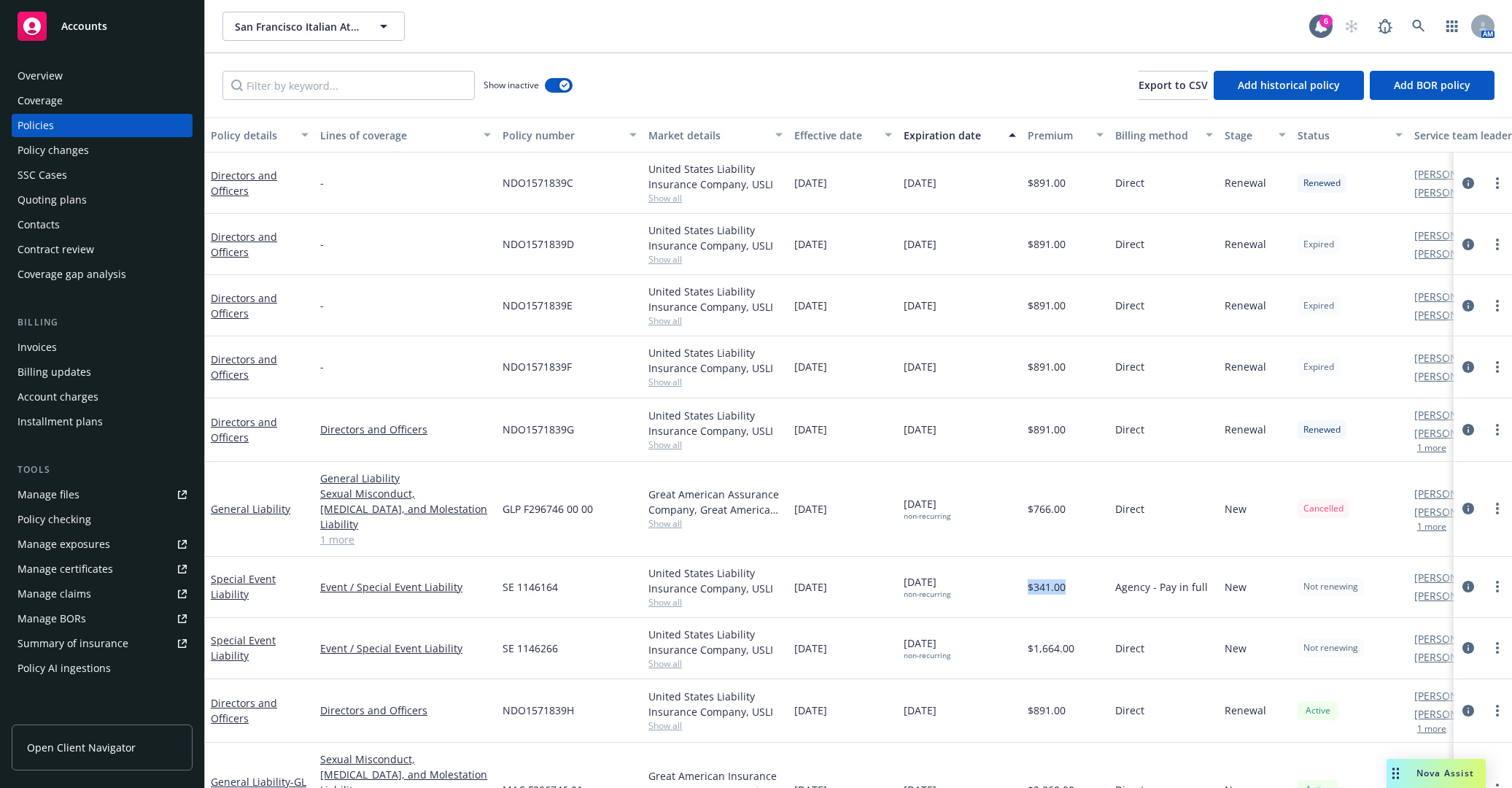
click at [1020, 576] on div "Special Event Liability Event / Special Event Liability SE 1146164 United State…" at bounding box center [909, 588] width 1408 height 62
click at [85, 355] on div "Invoices" at bounding box center [102, 347] width 169 height 23
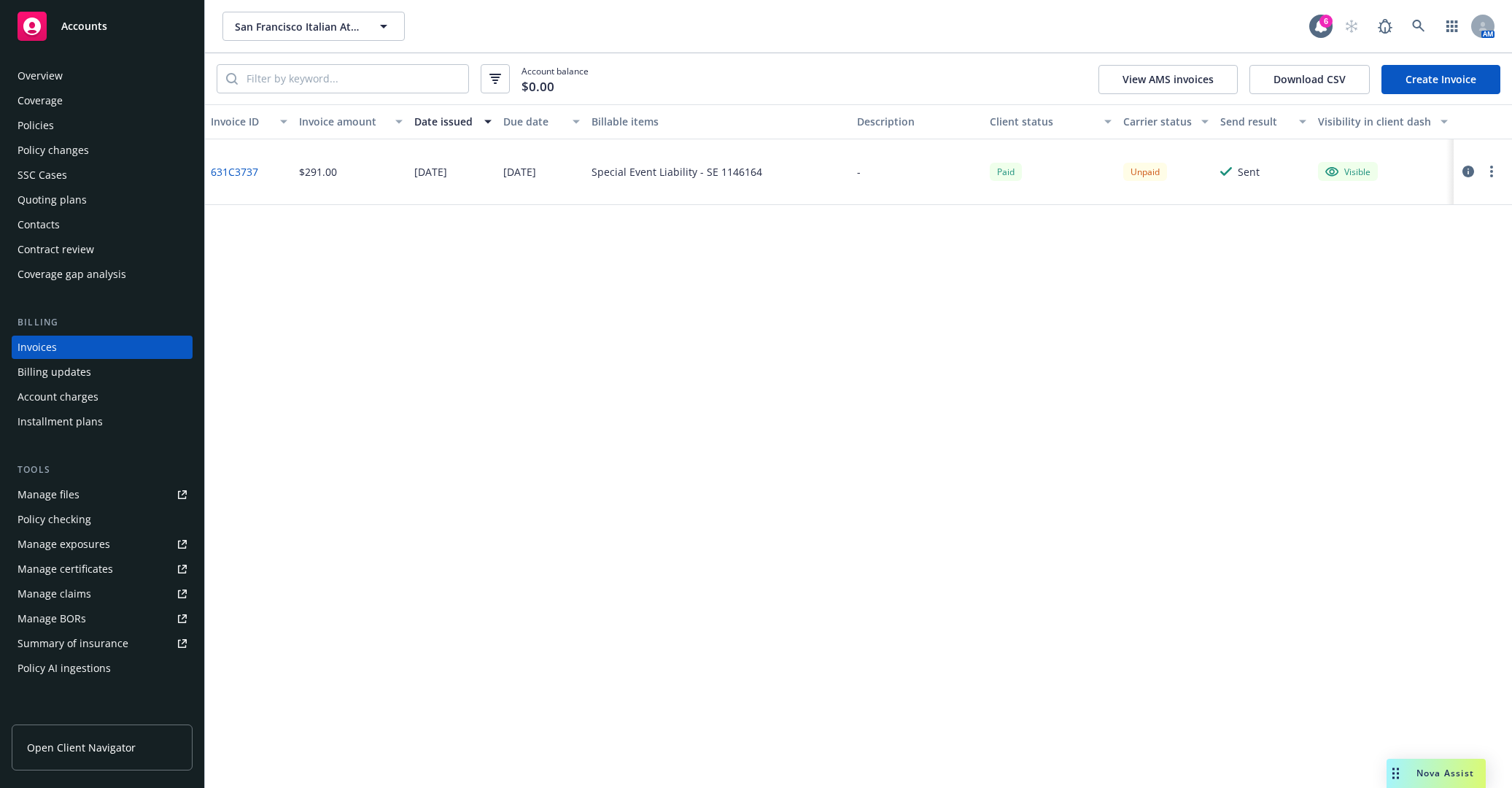
click at [1385, 90] on link "Create Invoice" at bounding box center [1440, 80] width 119 height 29
